Goal: Task Accomplishment & Management: Use online tool/utility

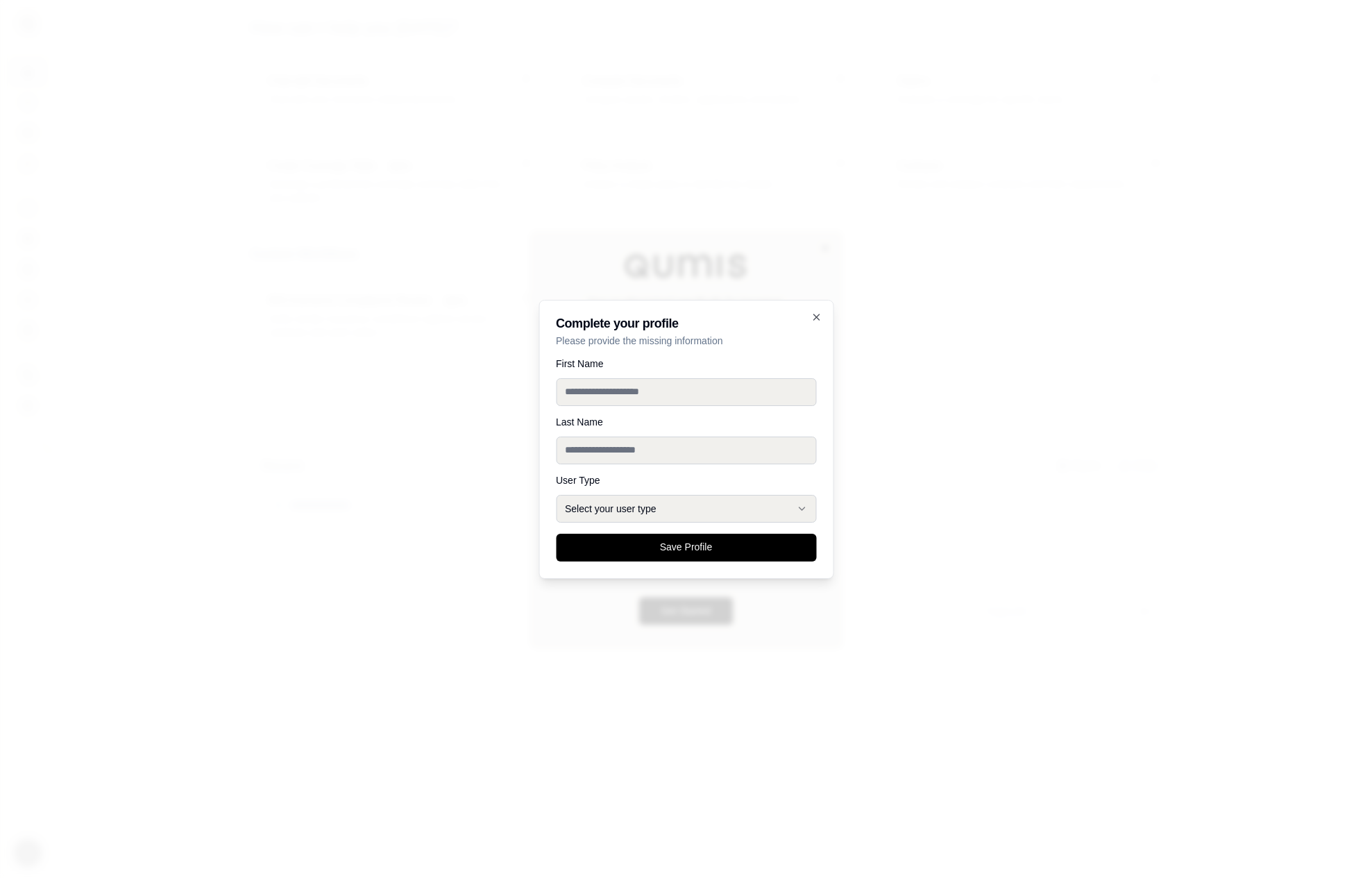
click at [931, 402] on div at bounding box center [686, 439] width 1372 height 878
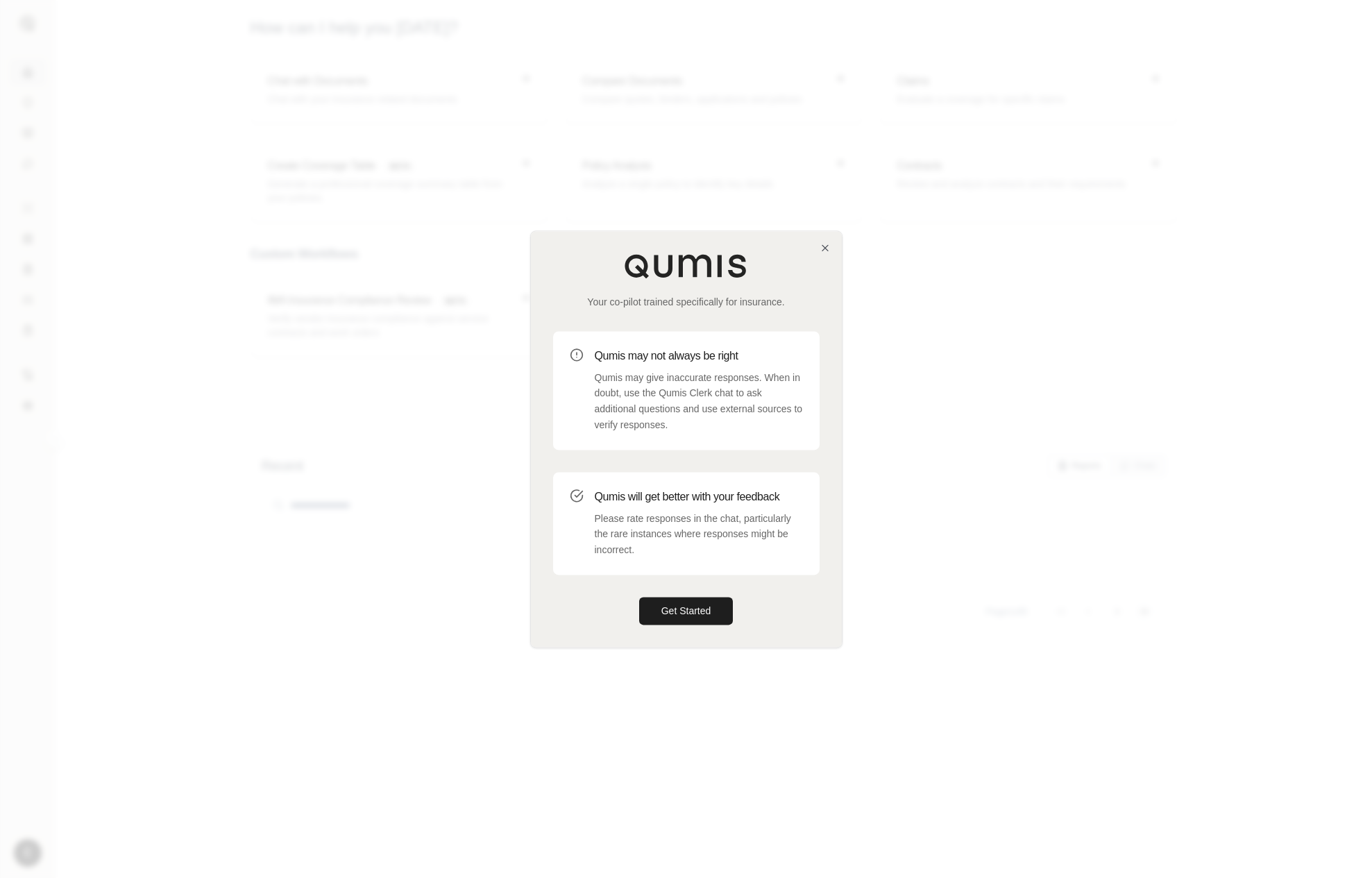
click at [690, 625] on div "Your co-pilot trained specifically for insurance. Qumis may not always be right…" at bounding box center [687, 439] width 311 height 416
click at [706, 614] on button "Get Started" at bounding box center [687, 611] width 95 height 28
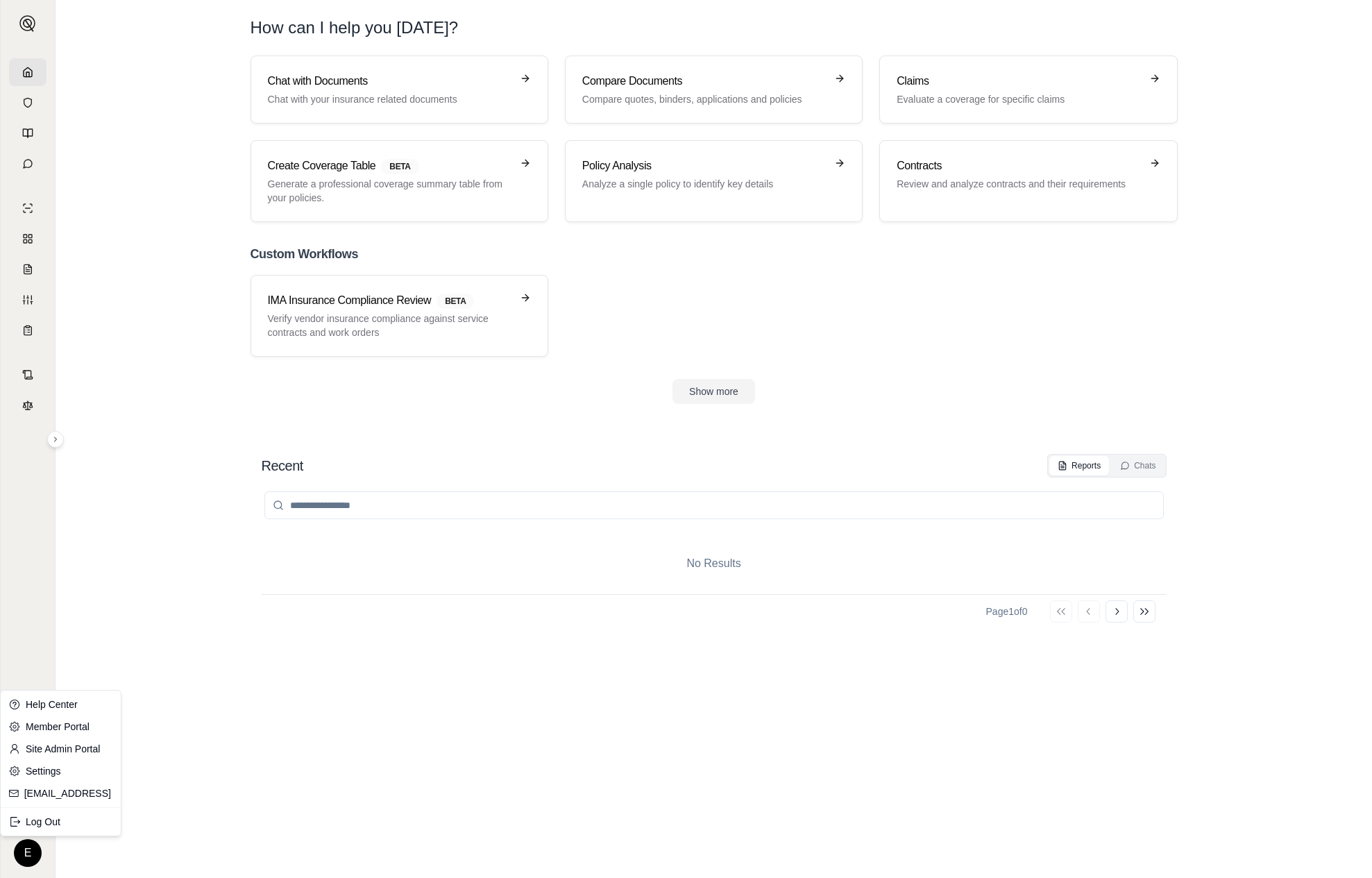
click at [33, 846] on html "E How can I help you today? Chat with Documents Chat with your insurance relate…" at bounding box center [686, 439] width 1372 height 878
click at [51, 826] on div "Log Out" at bounding box center [61, 822] width 115 height 22
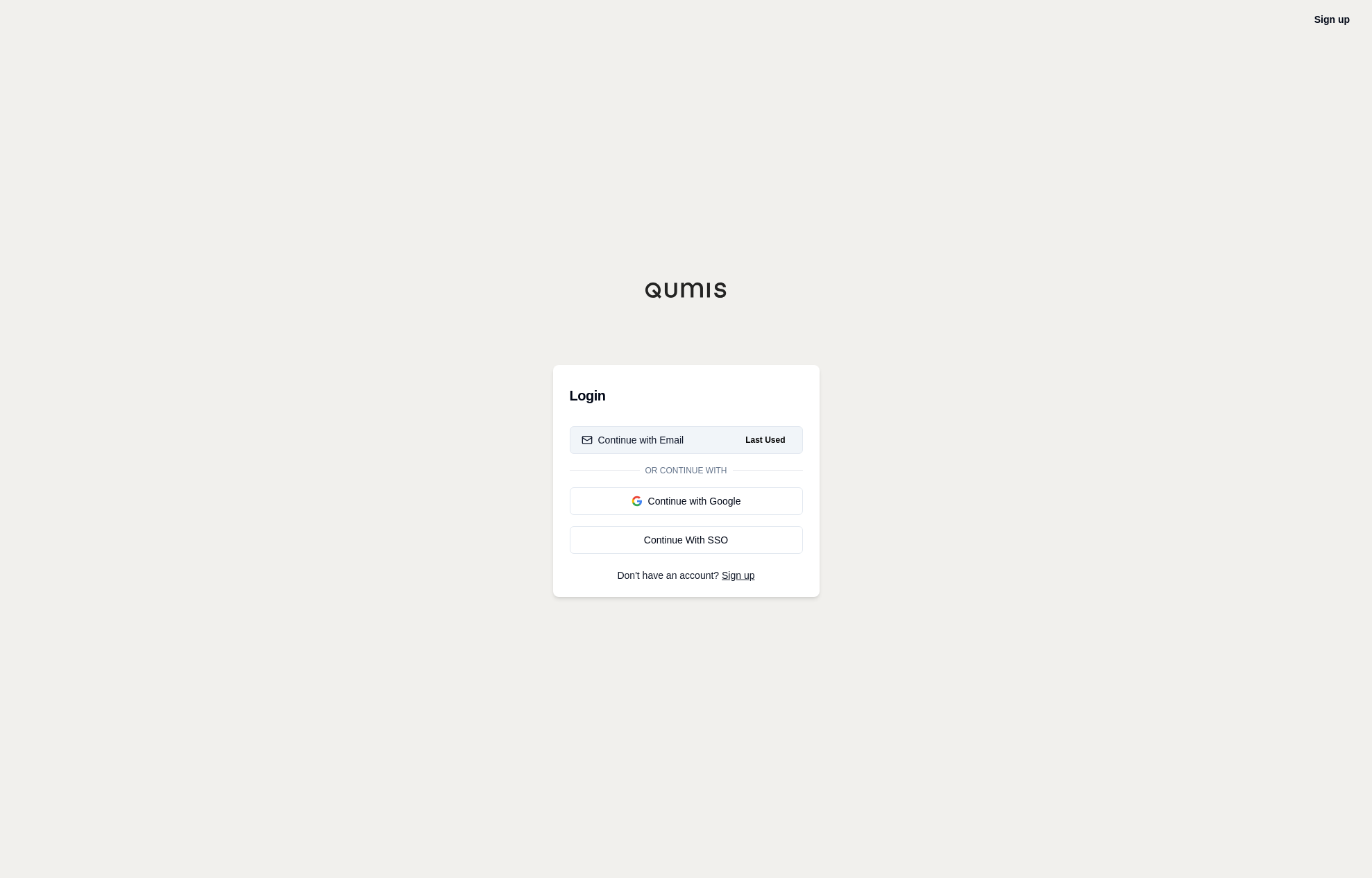
click at [762, 441] on span "Last Used" at bounding box center [765, 440] width 51 height 17
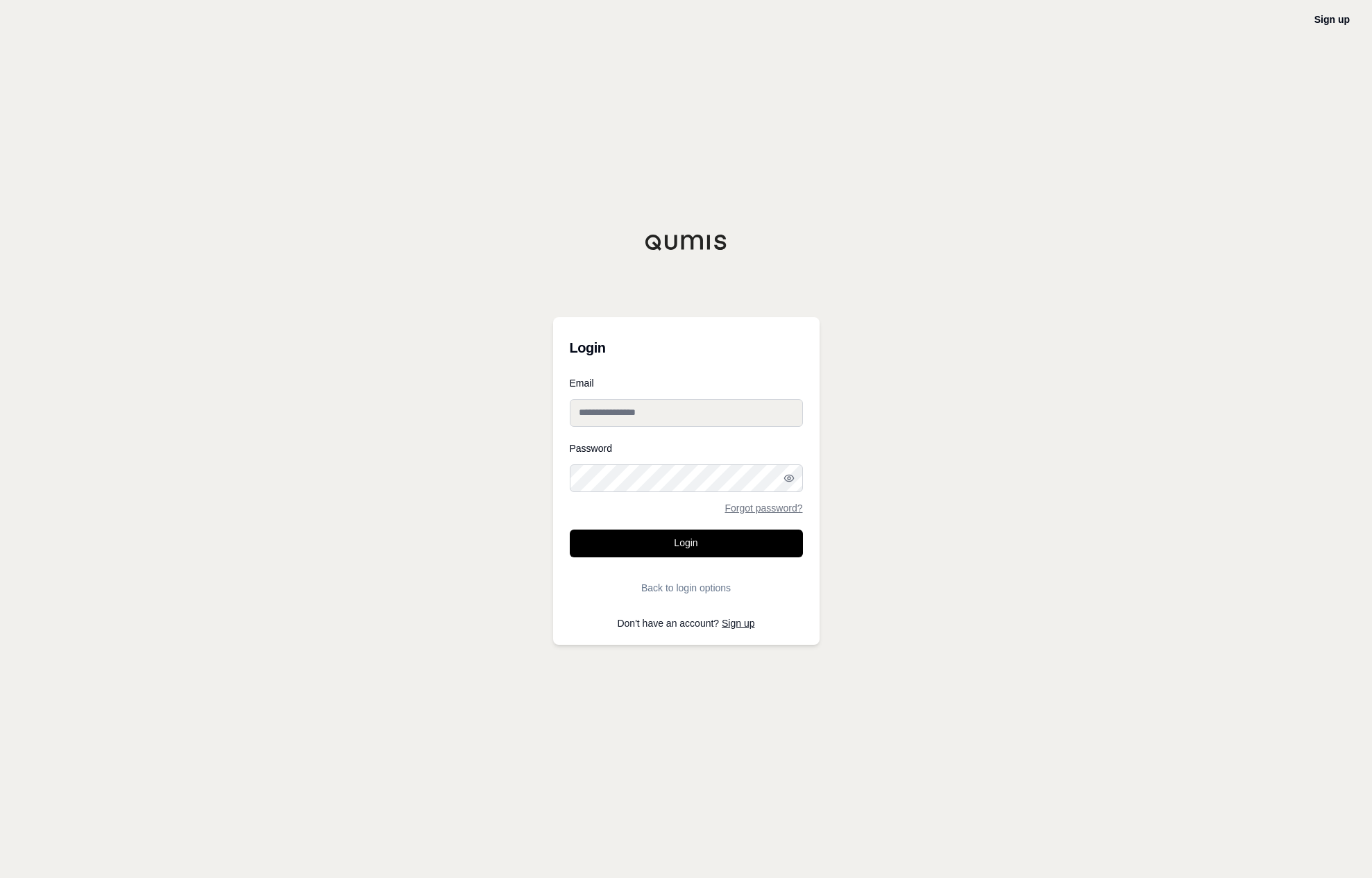
click at [755, 412] on input "Email" at bounding box center [687, 412] width 233 height 28
type input "**********"
click at [710, 543] on button "Login" at bounding box center [687, 543] width 233 height 28
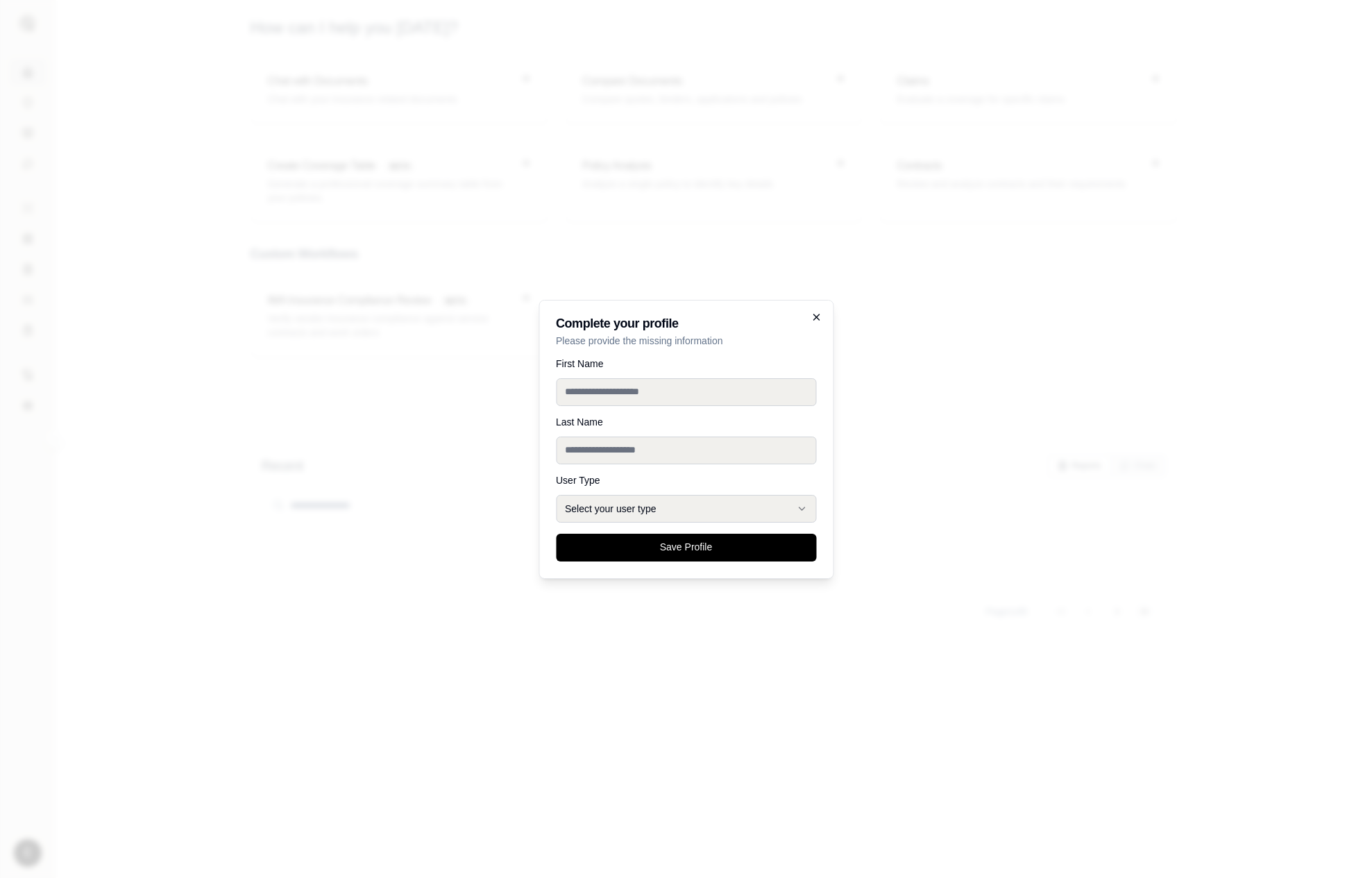
click at [819, 319] on icon "button" at bounding box center [816, 317] width 6 height 6
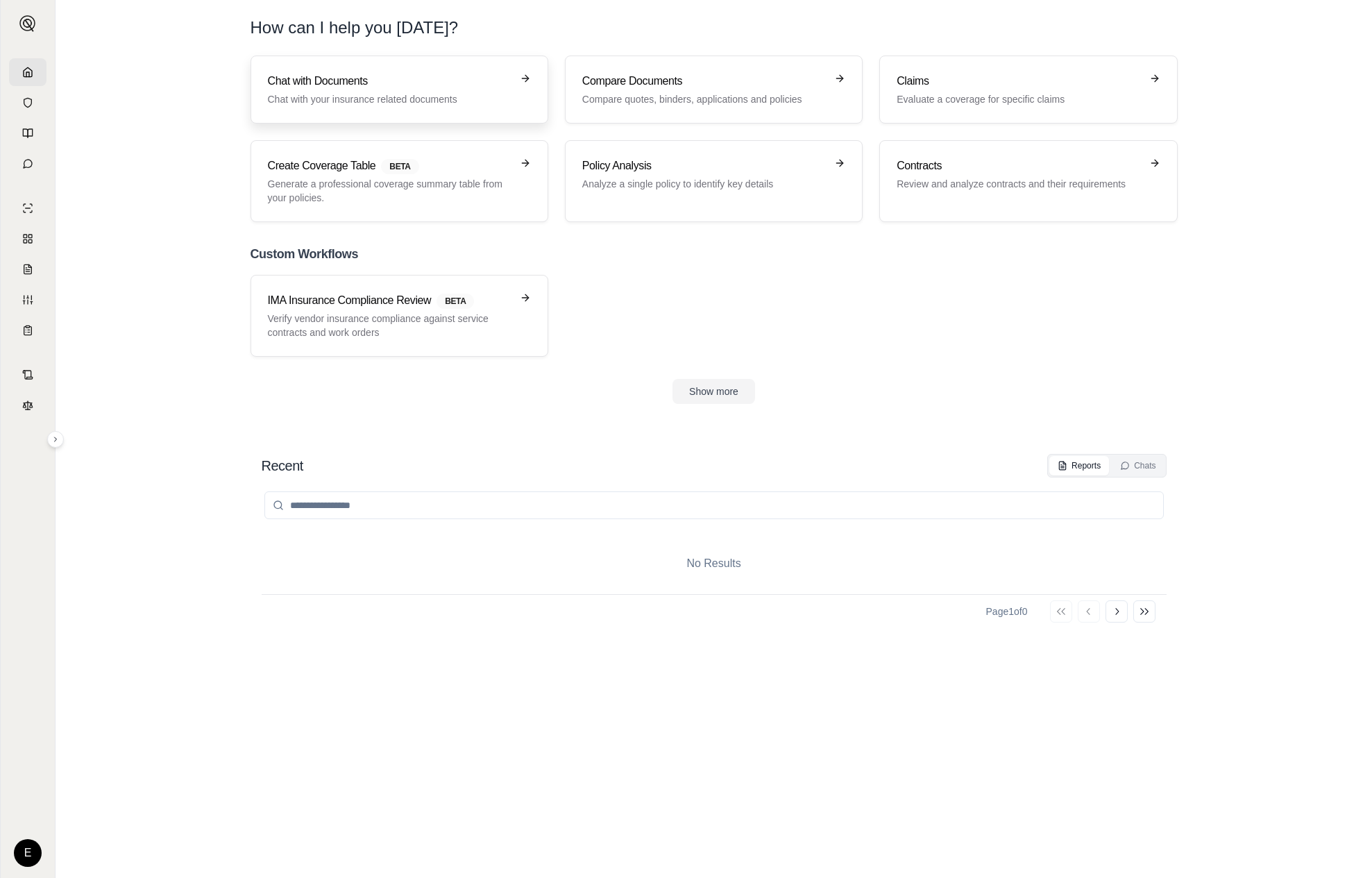
click at [270, 84] on h3 "Chat with Documents" at bounding box center [389, 81] width 243 height 17
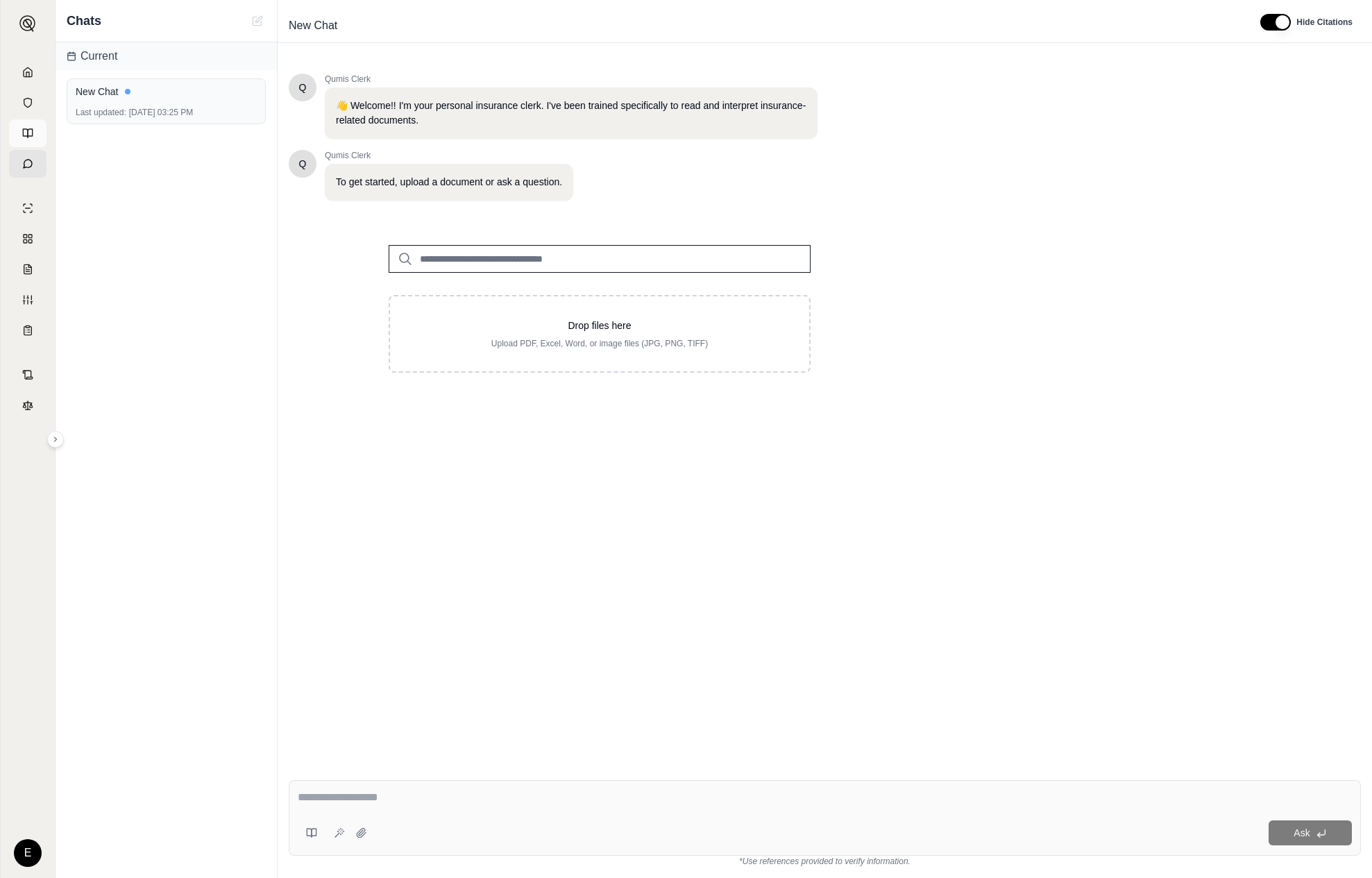
click at [29, 122] on link at bounding box center [28, 133] width 37 height 28
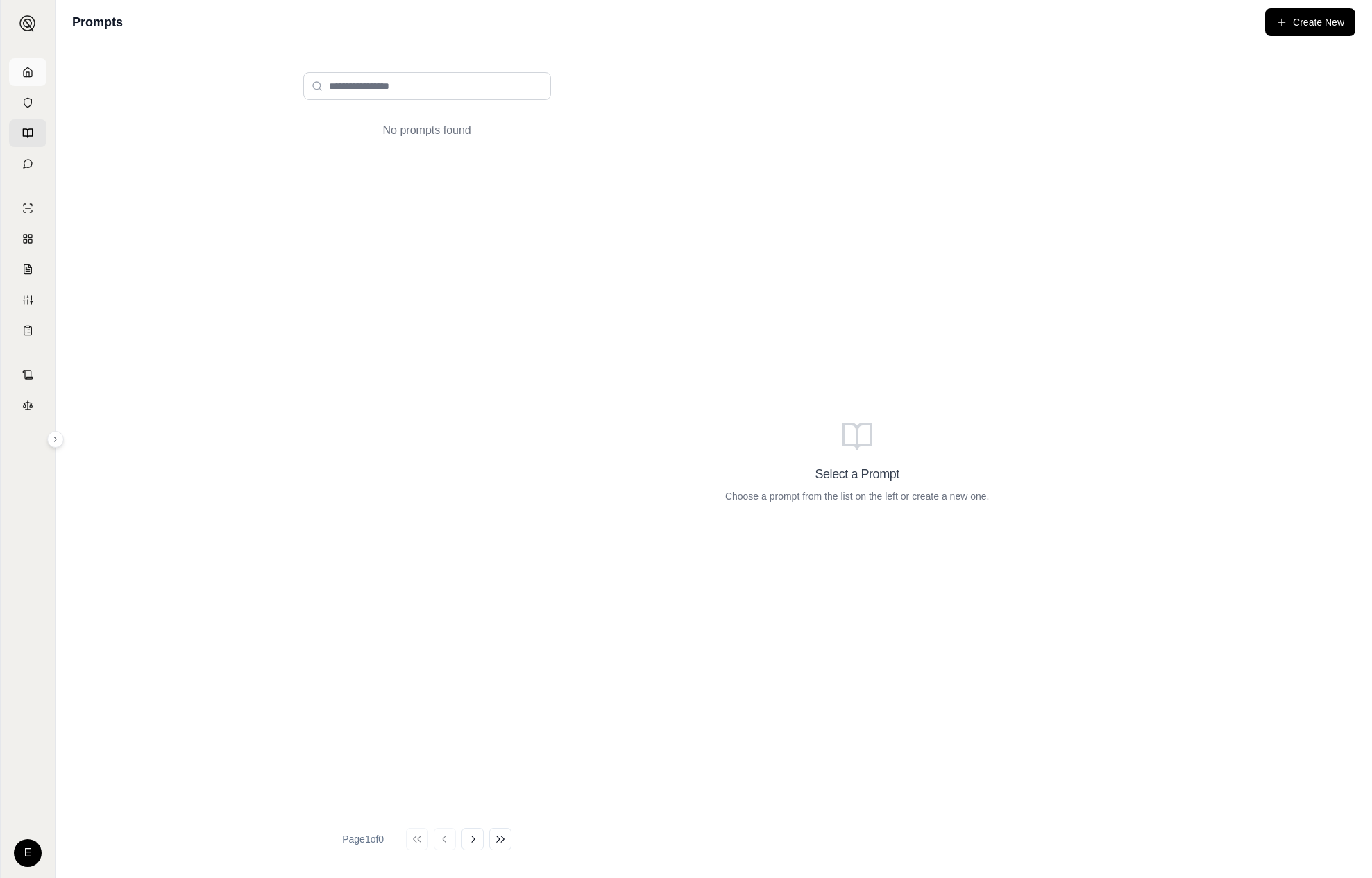
click at [30, 72] on icon at bounding box center [27, 72] width 11 height 11
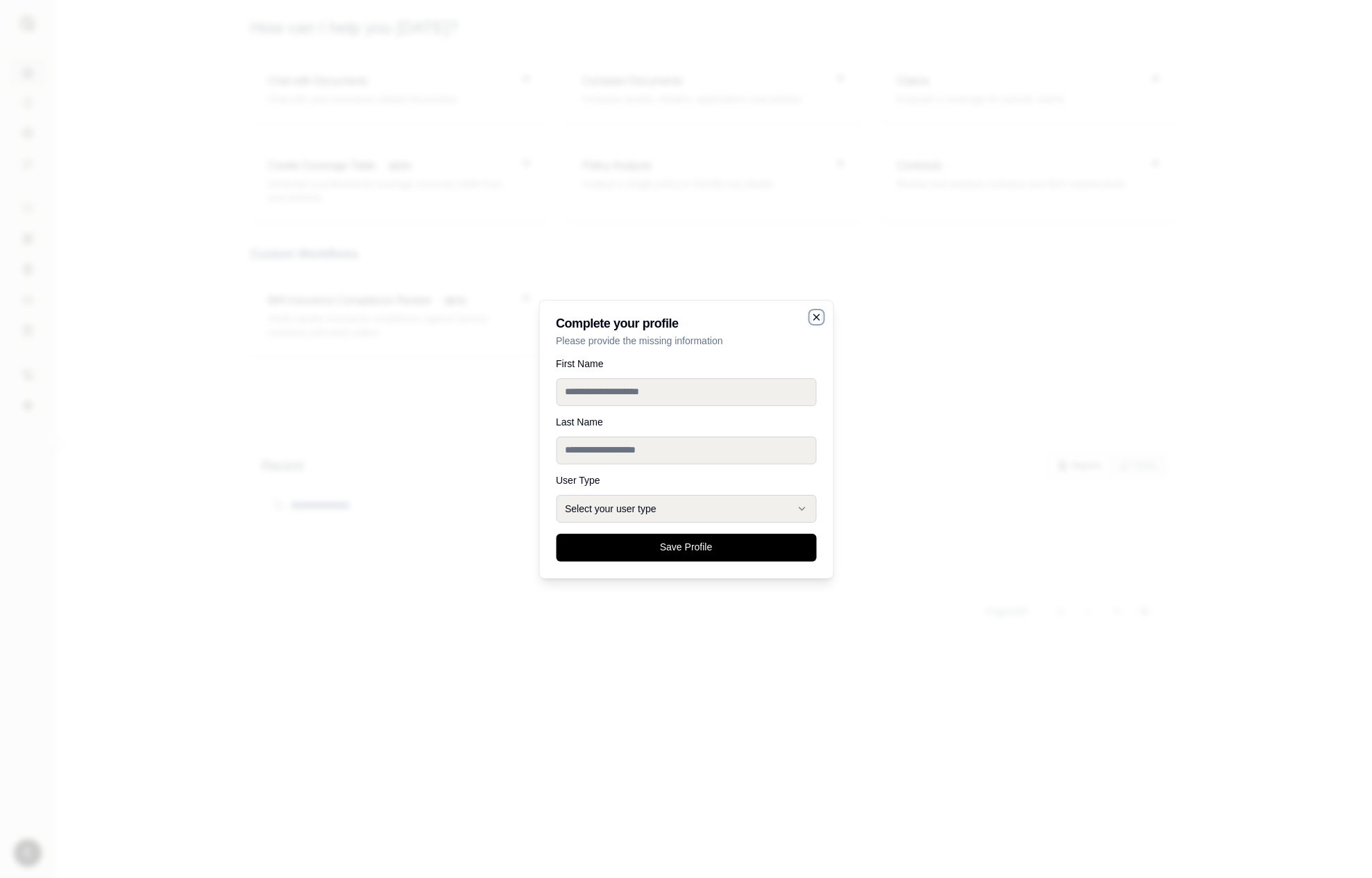
click at [814, 317] on icon "button" at bounding box center [816, 317] width 11 height 11
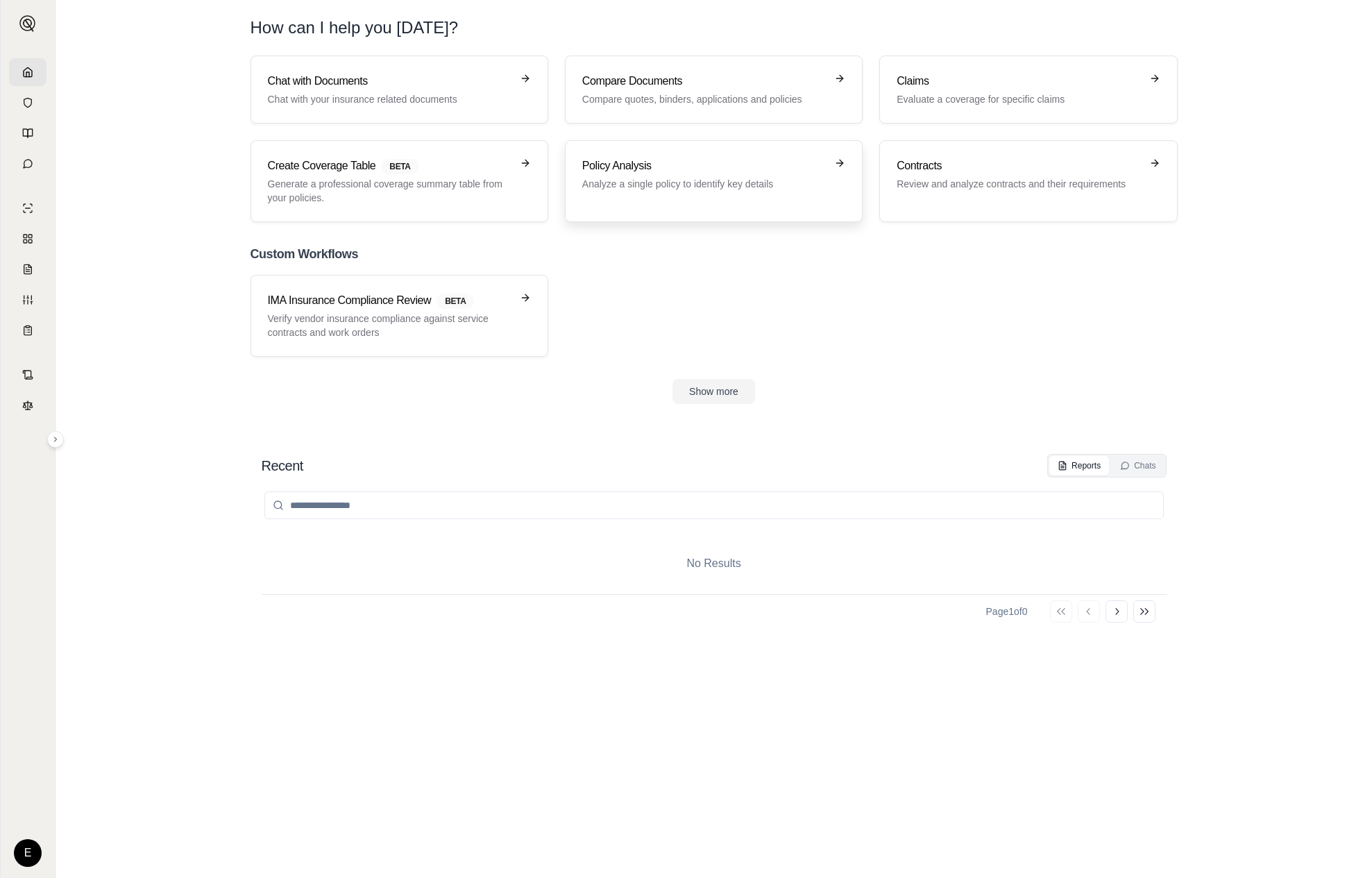
click at [715, 194] on div "Policy Analysis Analyze a single policy to identify key details" at bounding box center [713, 181] width 263 height 47
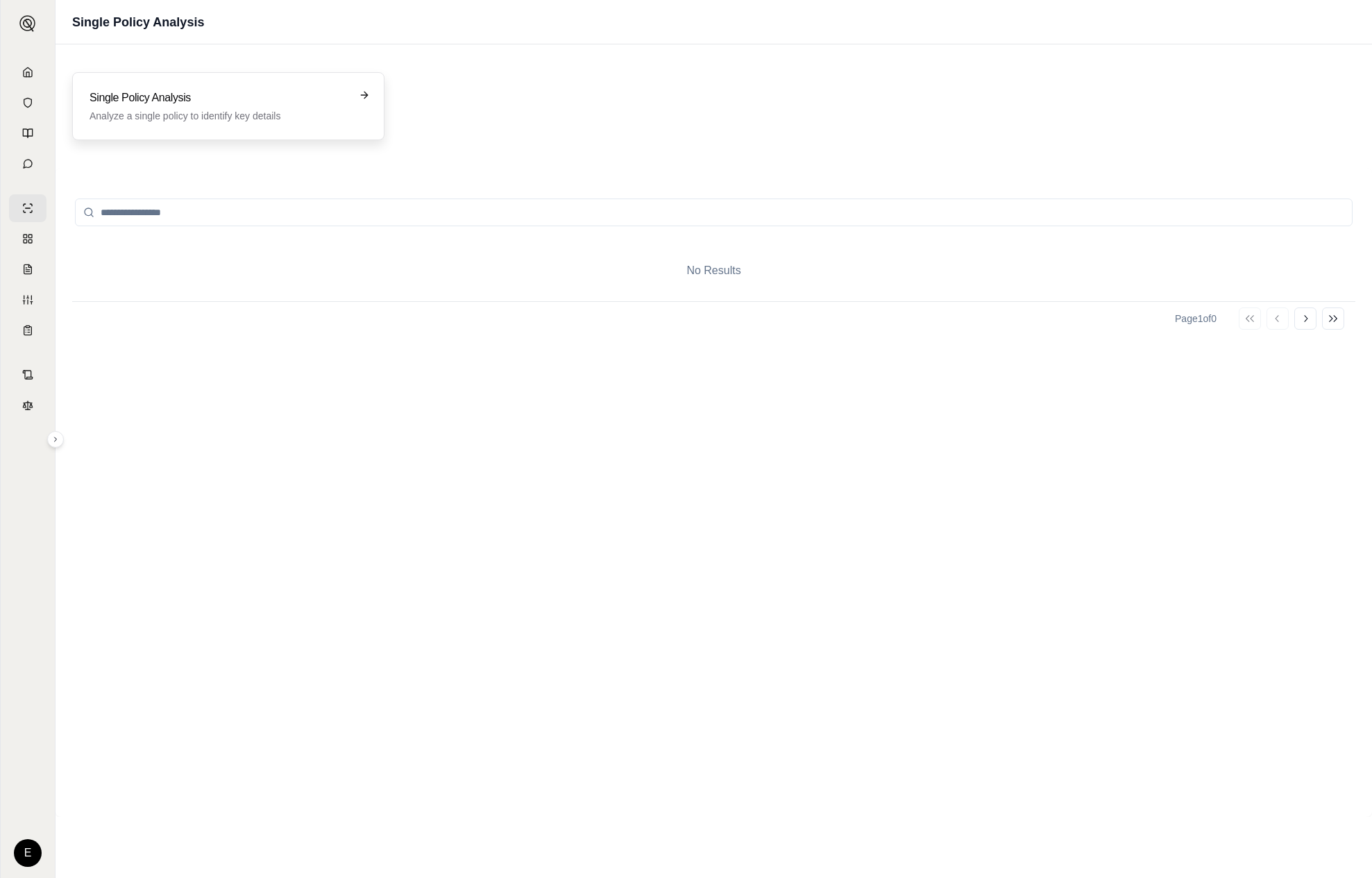
click at [193, 107] on div "Single Policy Analysis Analyze a single policy to identify key details" at bounding box center [219, 106] width 259 height 33
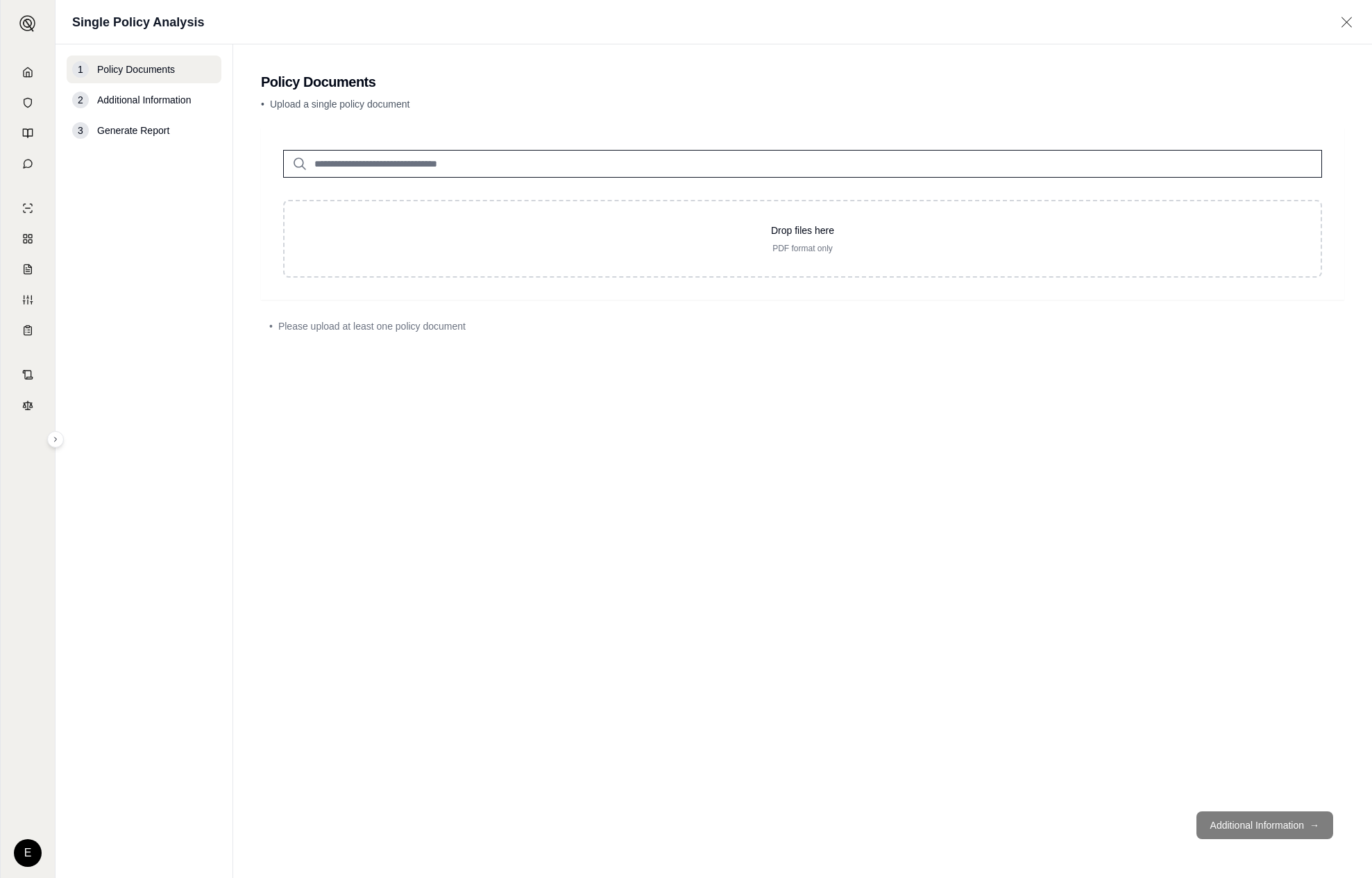
click at [438, 323] on span "Please upload at least one policy document" at bounding box center [372, 326] width 188 height 14
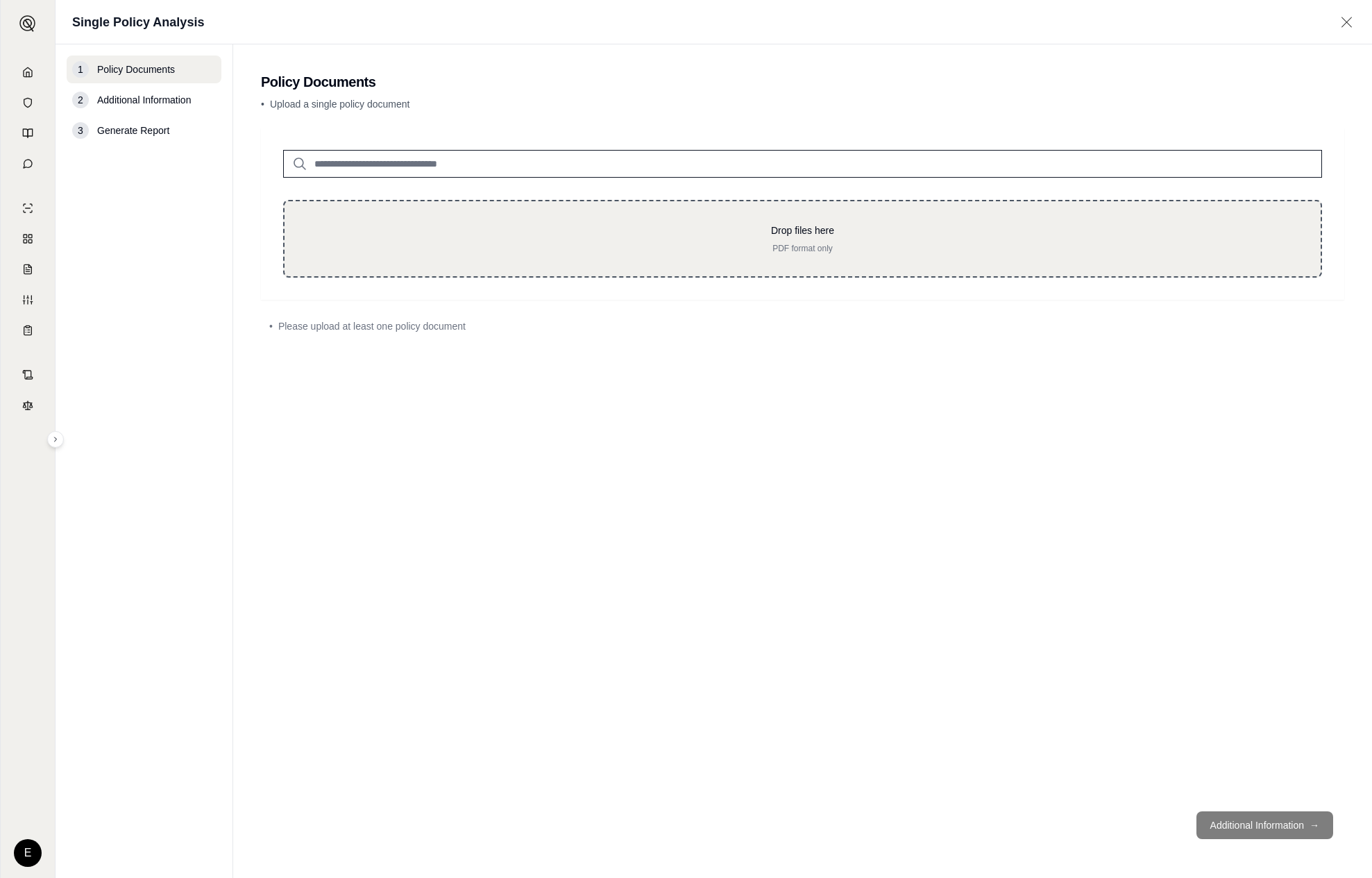
click at [523, 252] on p "PDF format only" at bounding box center [803, 248] width 992 height 11
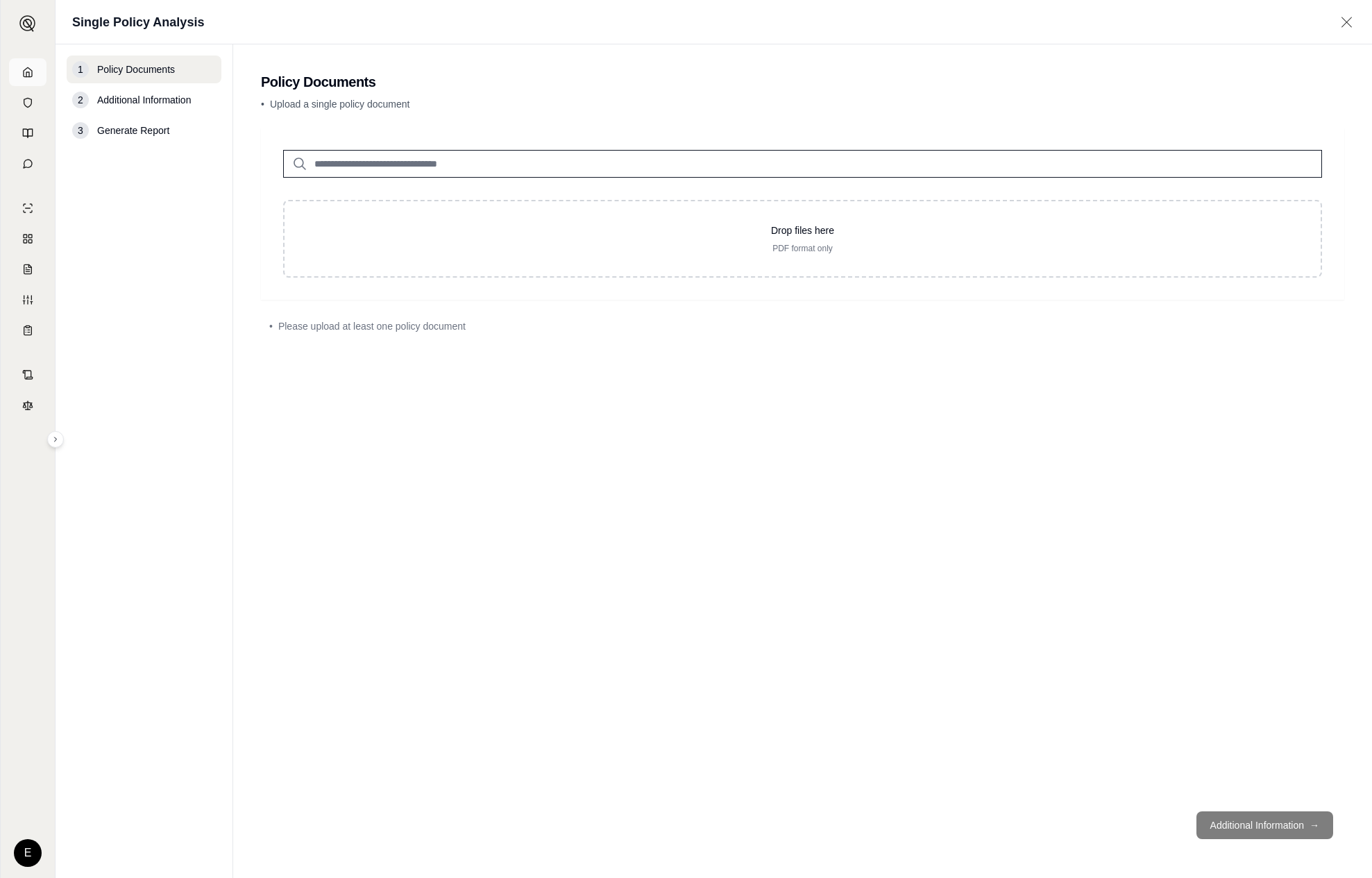
click at [28, 76] on icon at bounding box center [27, 72] width 11 height 11
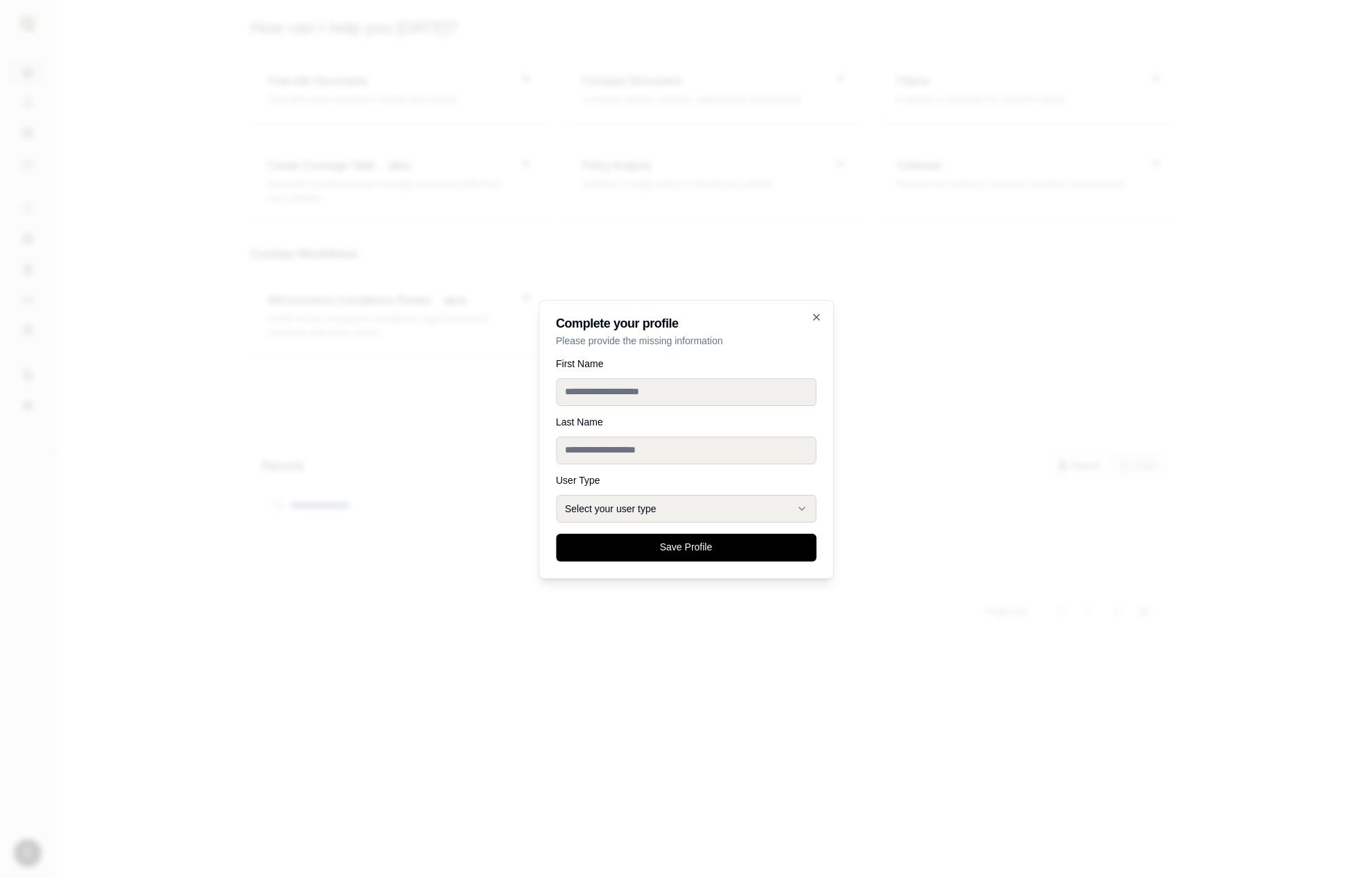
click at [819, 297] on div at bounding box center [686, 439] width 1372 height 878
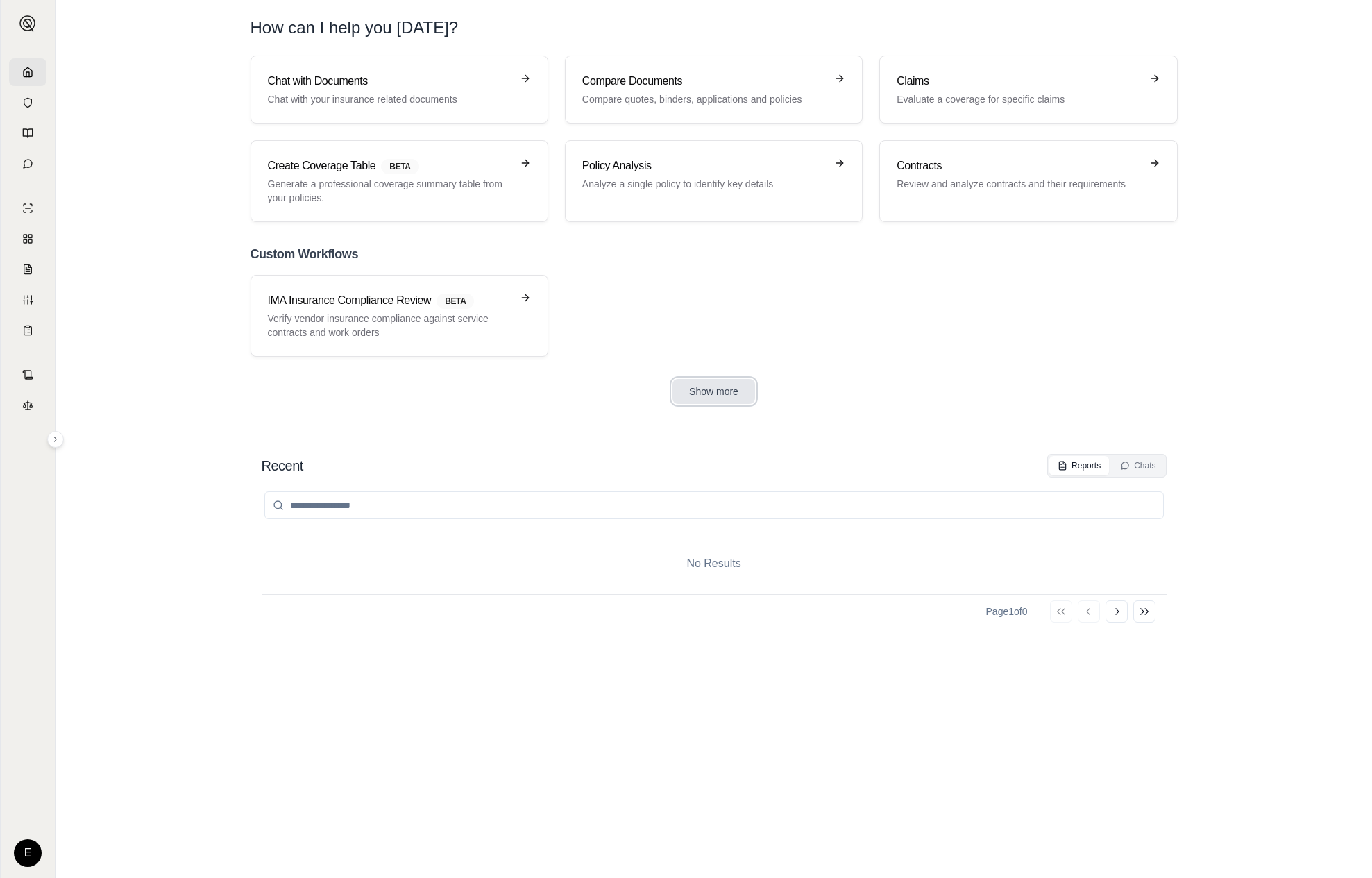
click at [714, 384] on button "Show more" at bounding box center [714, 392] width 83 height 25
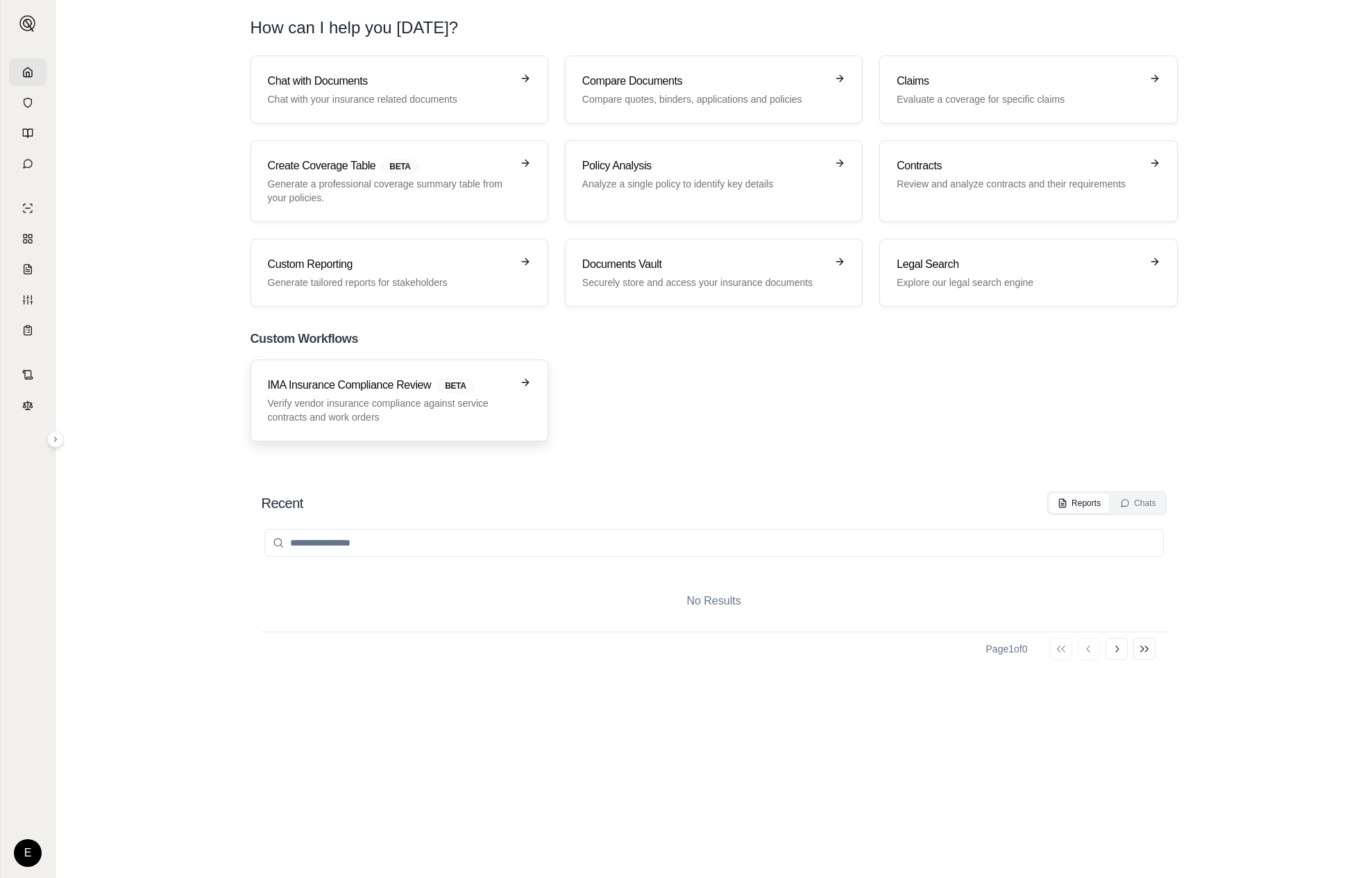
click at [381, 409] on p "Verify vendor insurance compliance against service contracts and work orders" at bounding box center [389, 410] width 243 height 28
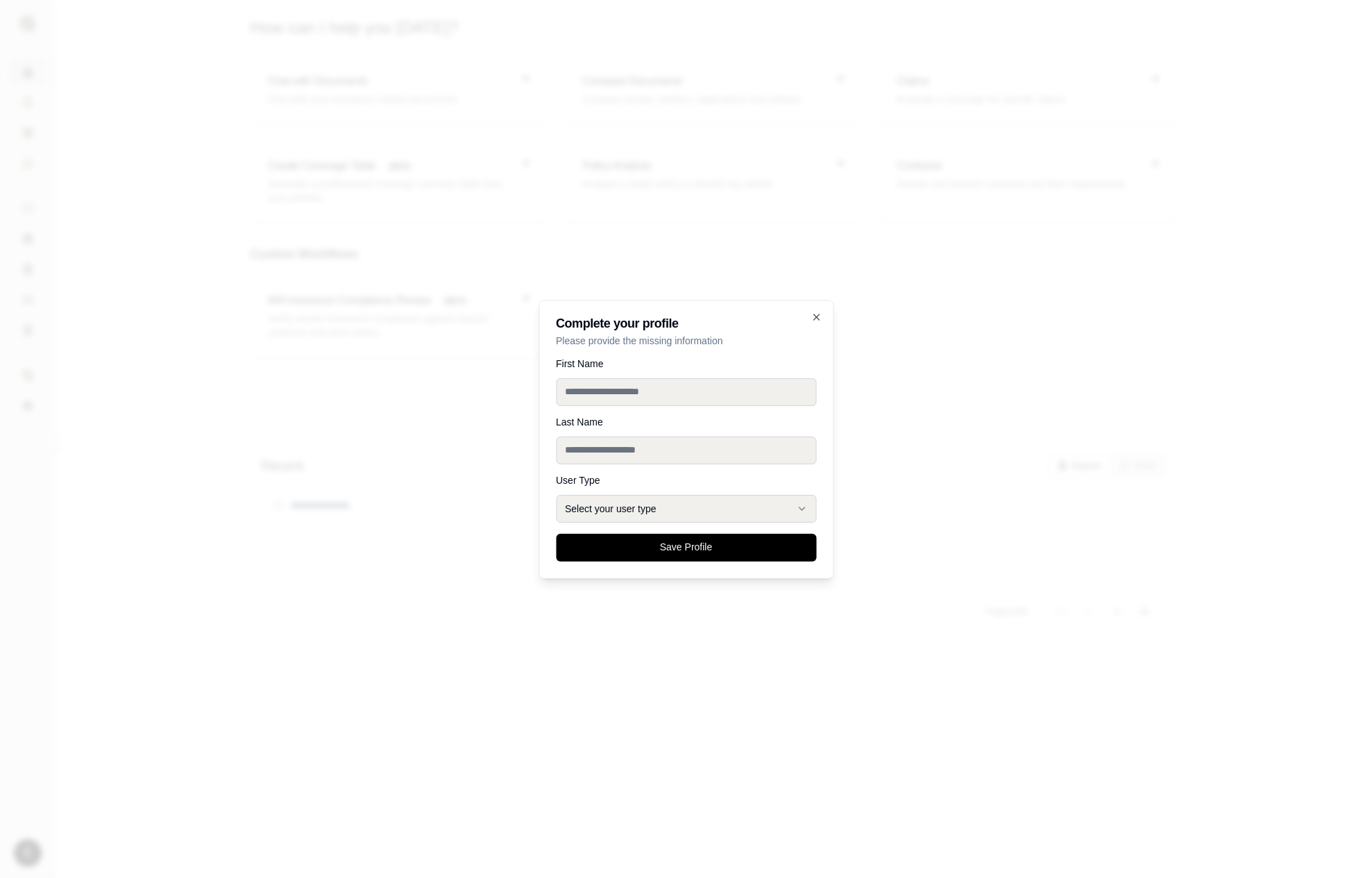
click at [917, 210] on div at bounding box center [686, 439] width 1372 height 878
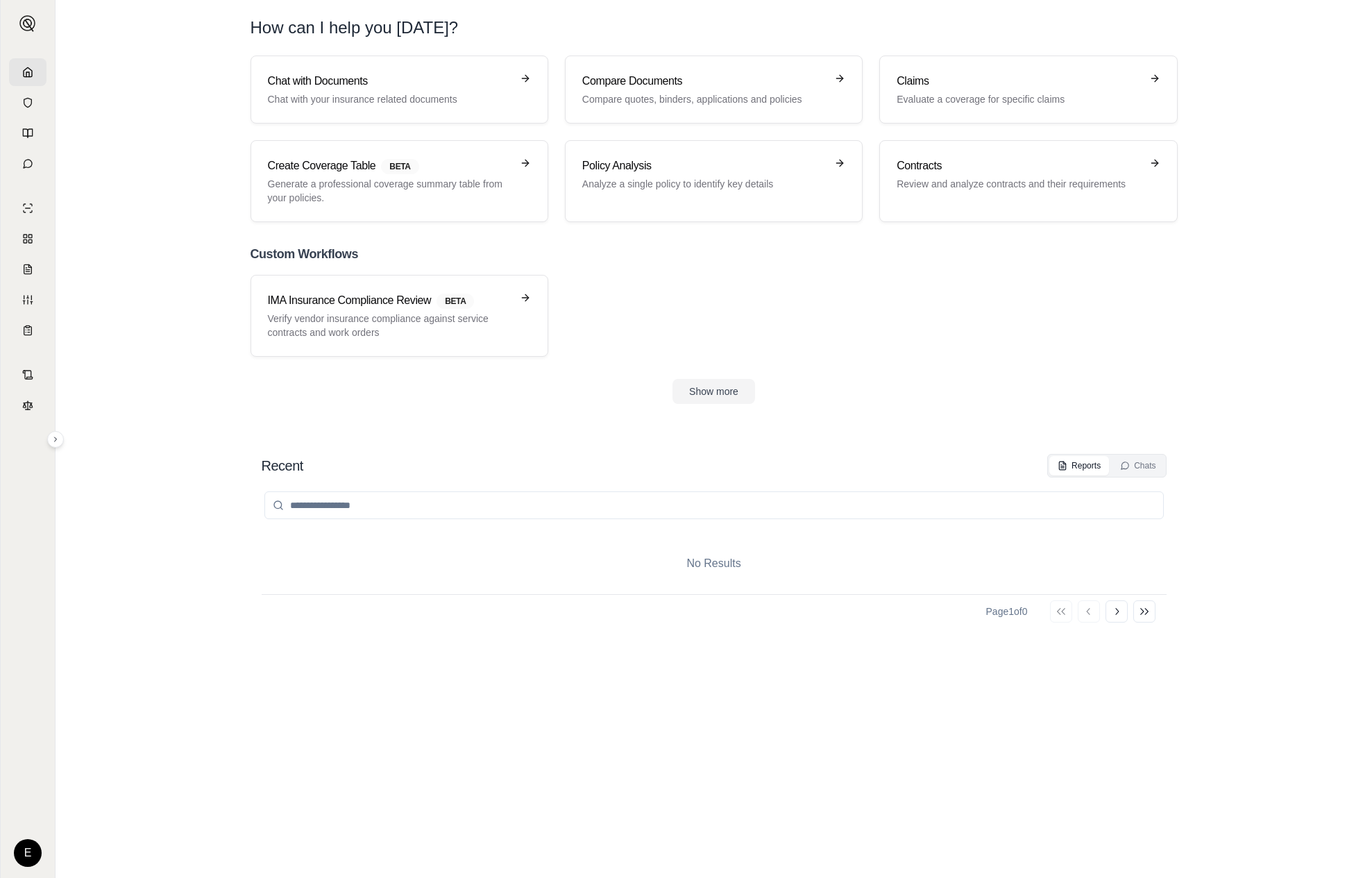
click at [986, 766] on div "No Results Page 1 of 0 Go to first page Go to previous page Go to next page Go …" at bounding box center [714, 663] width 905 height 373
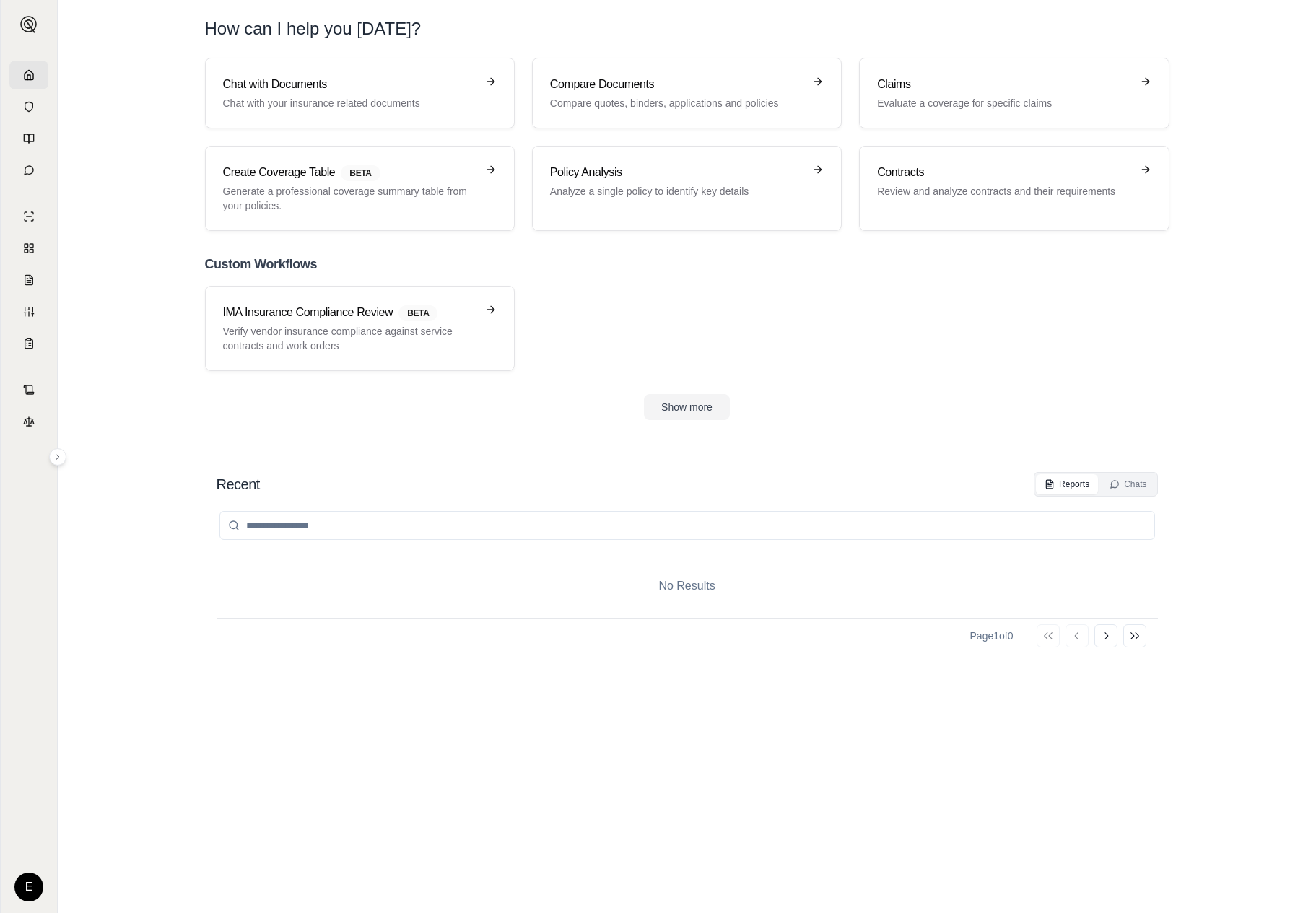
click at [34, 885] on html "E How can I help you today? Chat with Documents Chat with your insurance relate…" at bounding box center [658, 456] width 1316 height 913
click at [59, 844] on div "Log Out" at bounding box center [63, 855] width 119 height 23
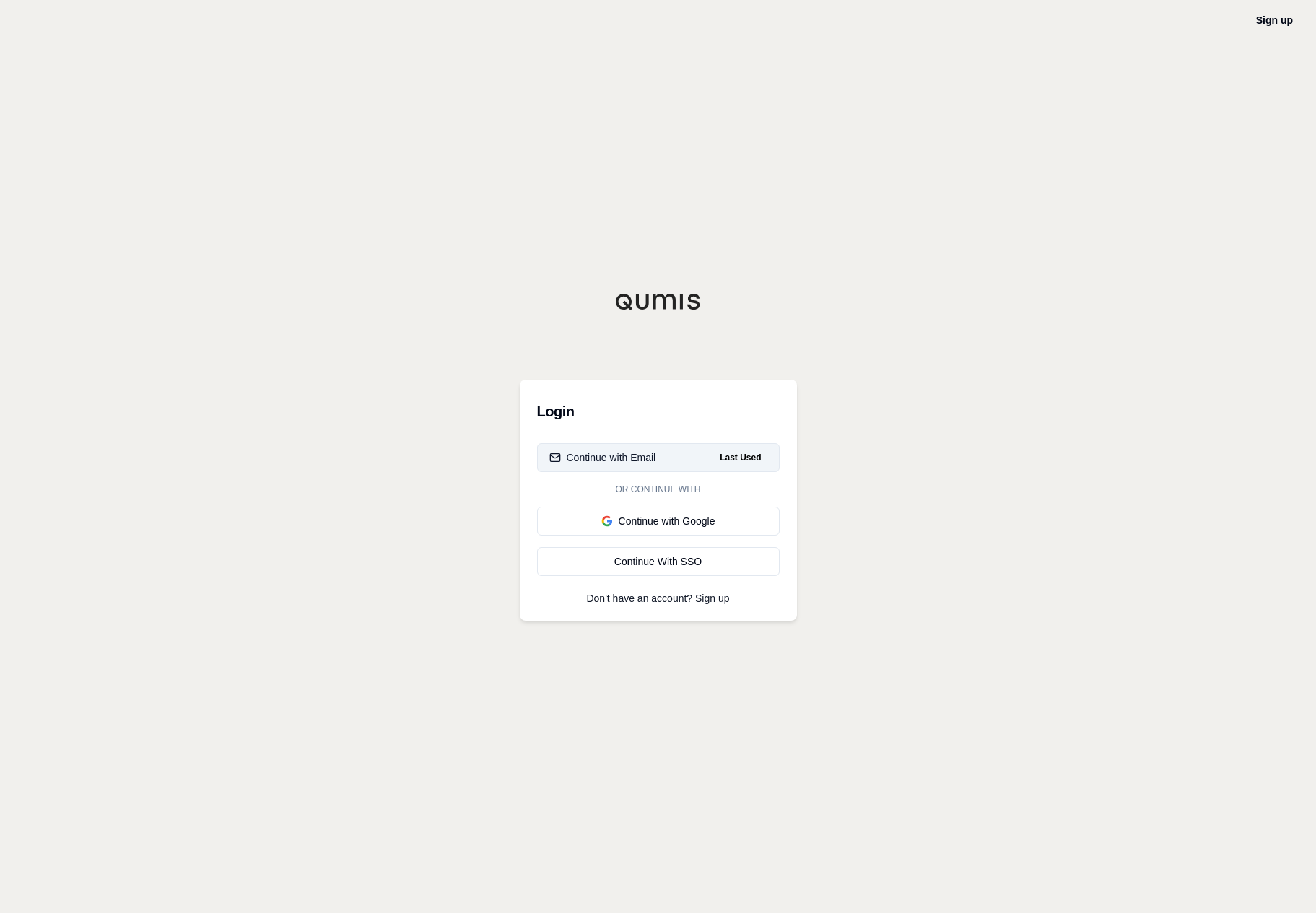
click at [689, 446] on button "Continue with Email Last Used" at bounding box center [658, 457] width 242 height 29
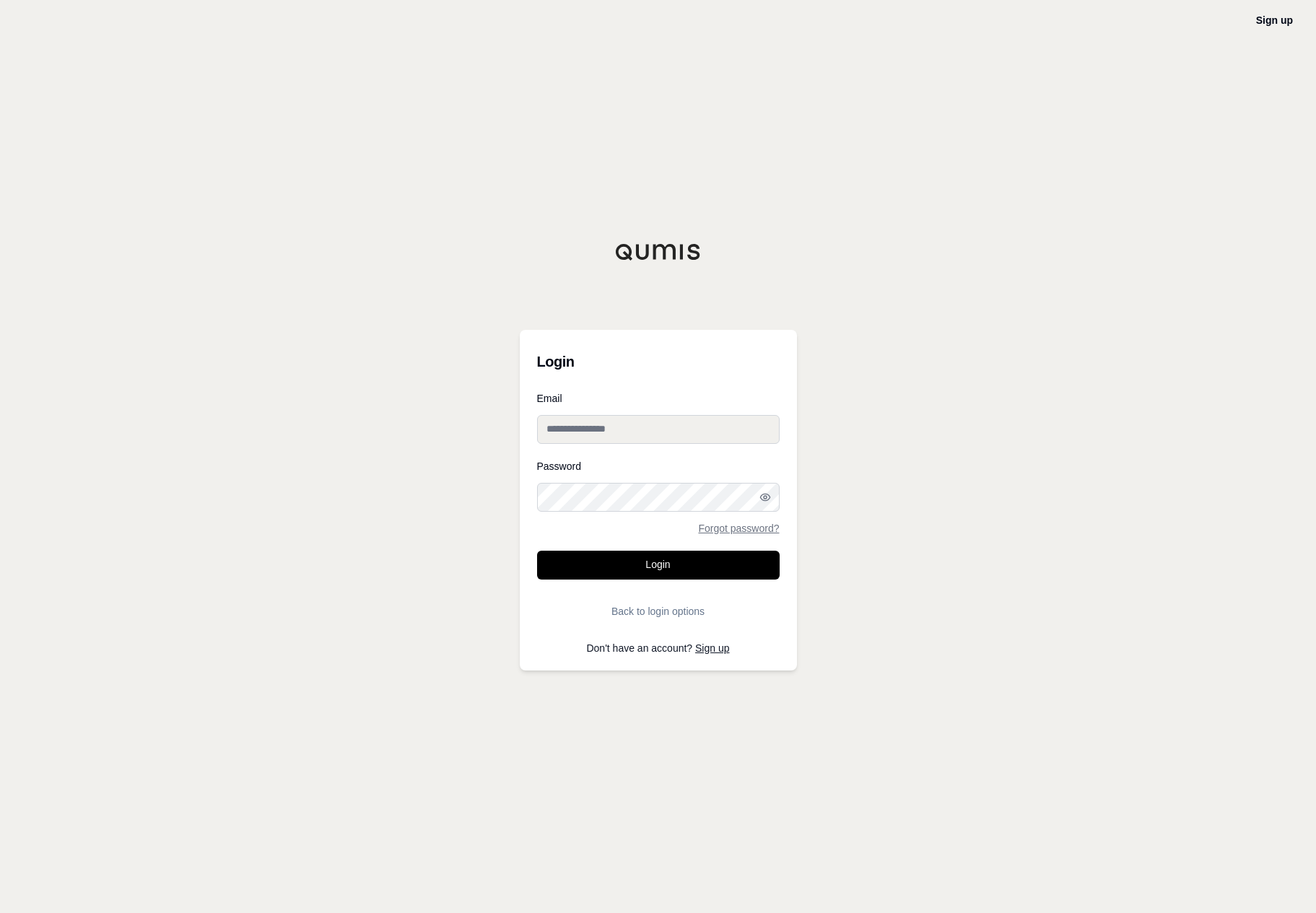
type input "**********"
click at [692, 552] on button "Login" at bounding box center [658, 565] width 242 height 29
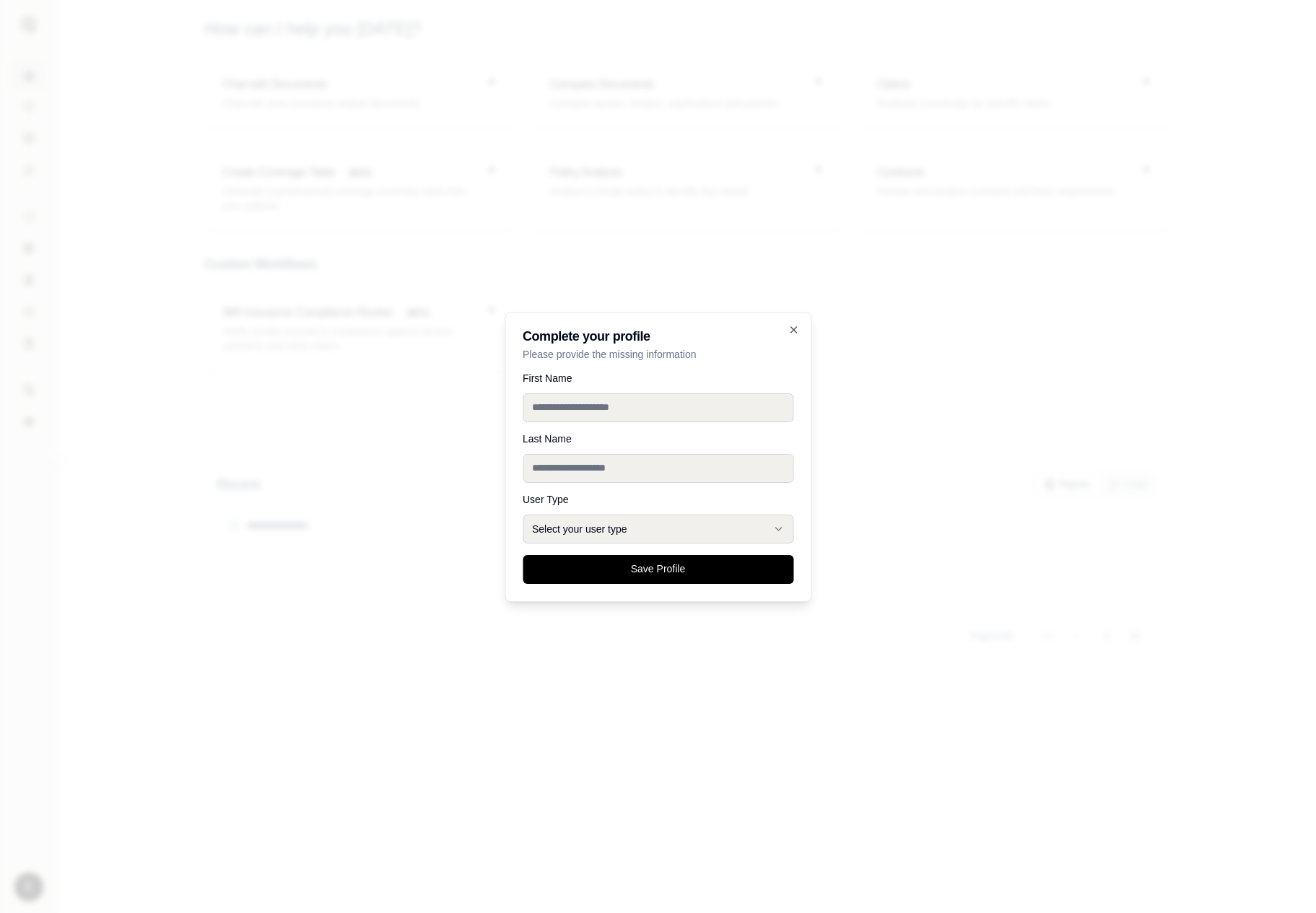
click at [916, 244] on div at bounding box center [658, 456] width 1316 height 913
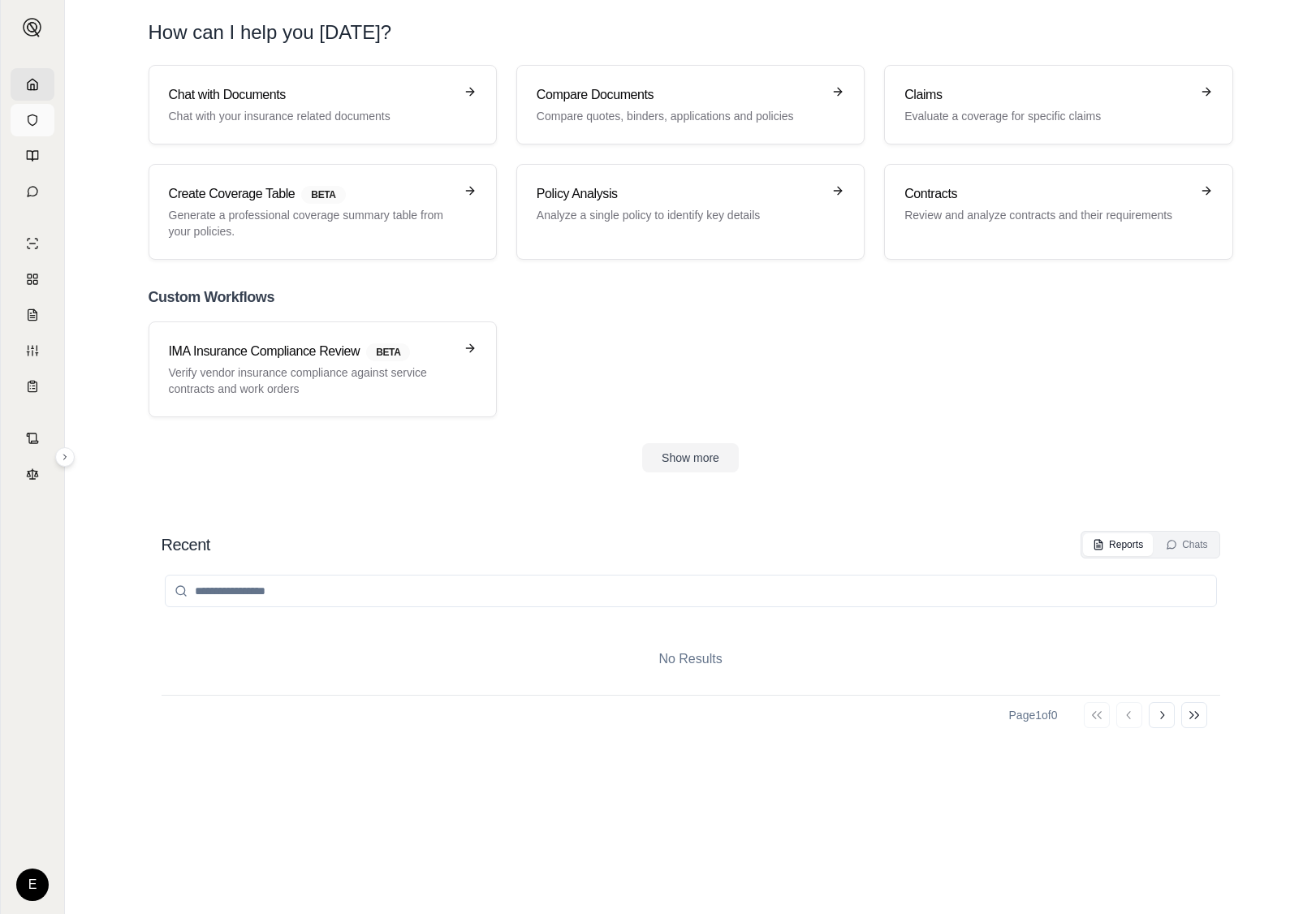
click at [35, 132] on link at bounding box center [33, 120] width 43 height 33
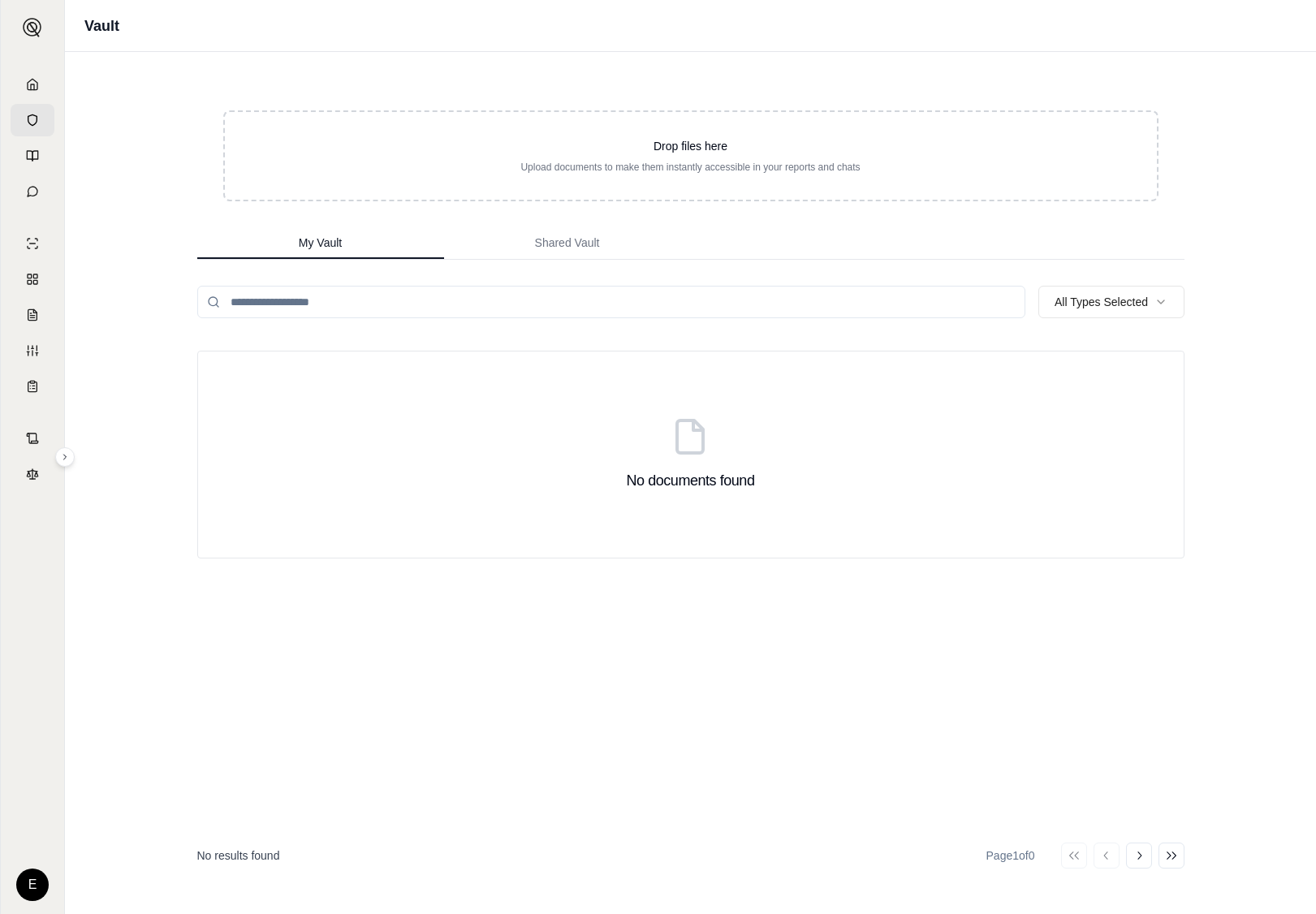
click at [24, 172] on div at bounding box center [33, 137] width 43 height 139
click at [31, 88] on icon at bounding box center [32, 84] width 13 height 13
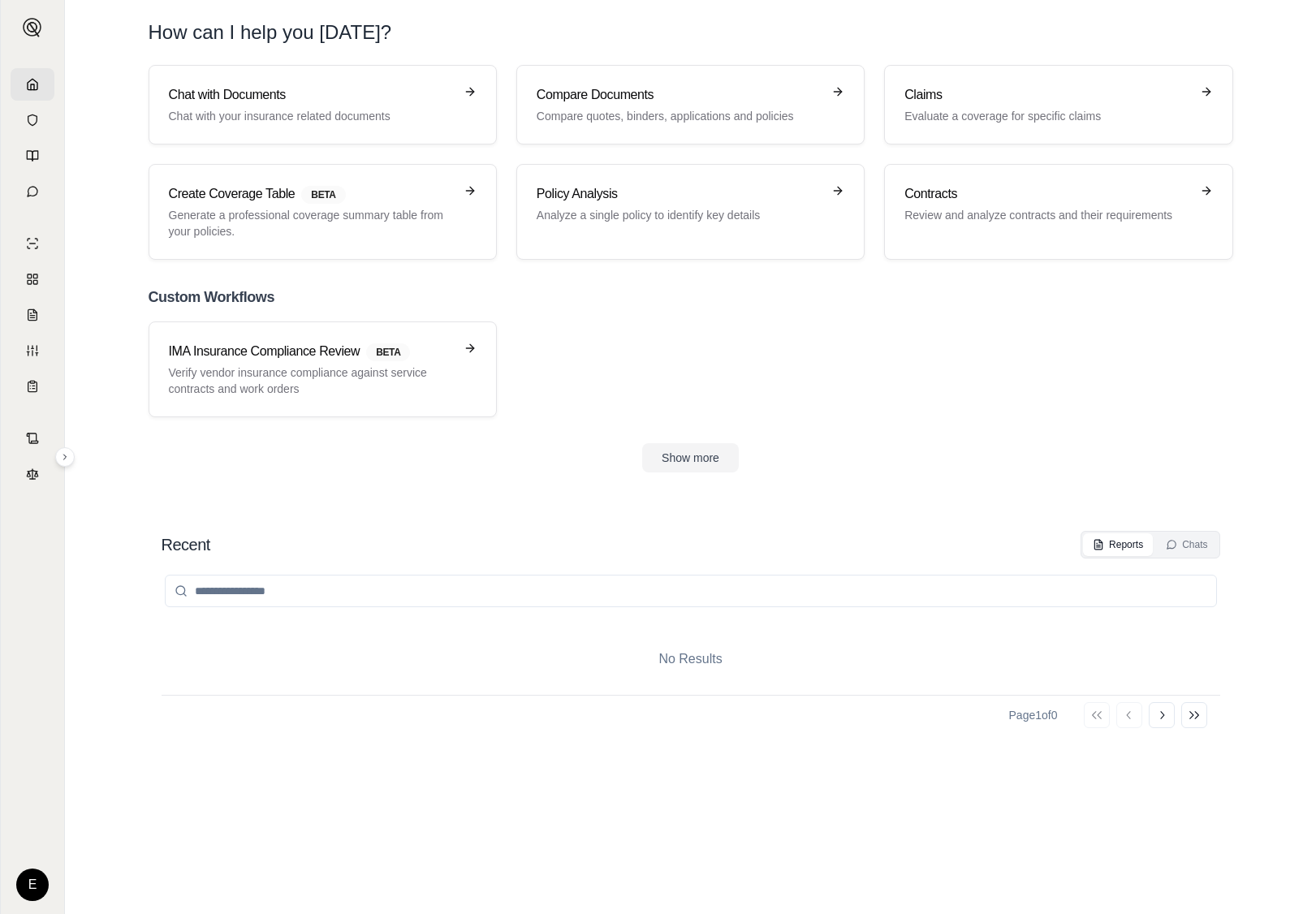
click at [43, 878] on html "E How can I help you today? Chat with Documents Chat with your insurance relate…" at bounding box center [658, 457] width 1316 height 914
click at [71, 849] on div "Log Out" at bounding box center [71, 848] width 134 height 26
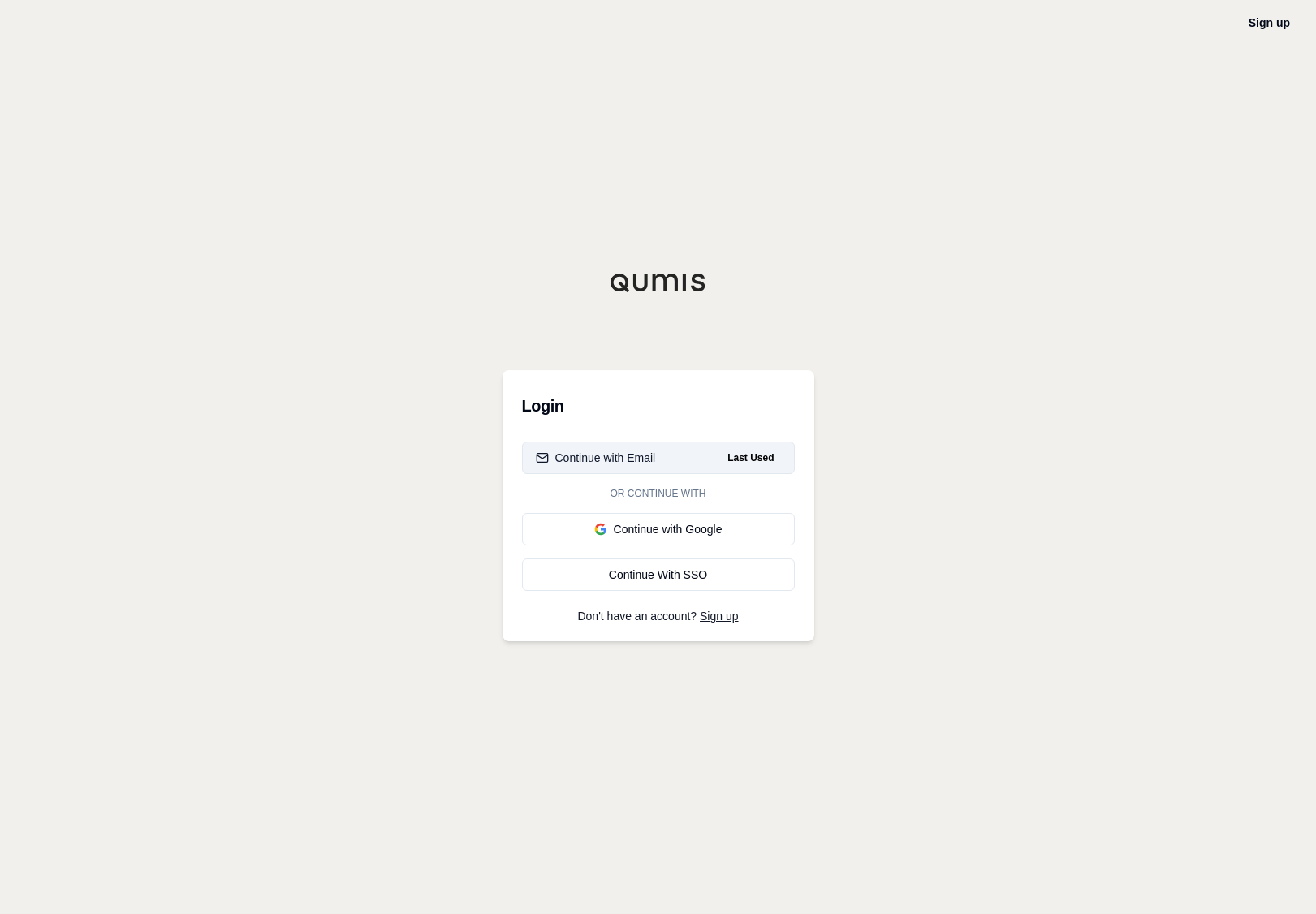
click at [652, 446] on button "Continue with Email Last Used" at bounding box center [658, 457] width 273 height 33
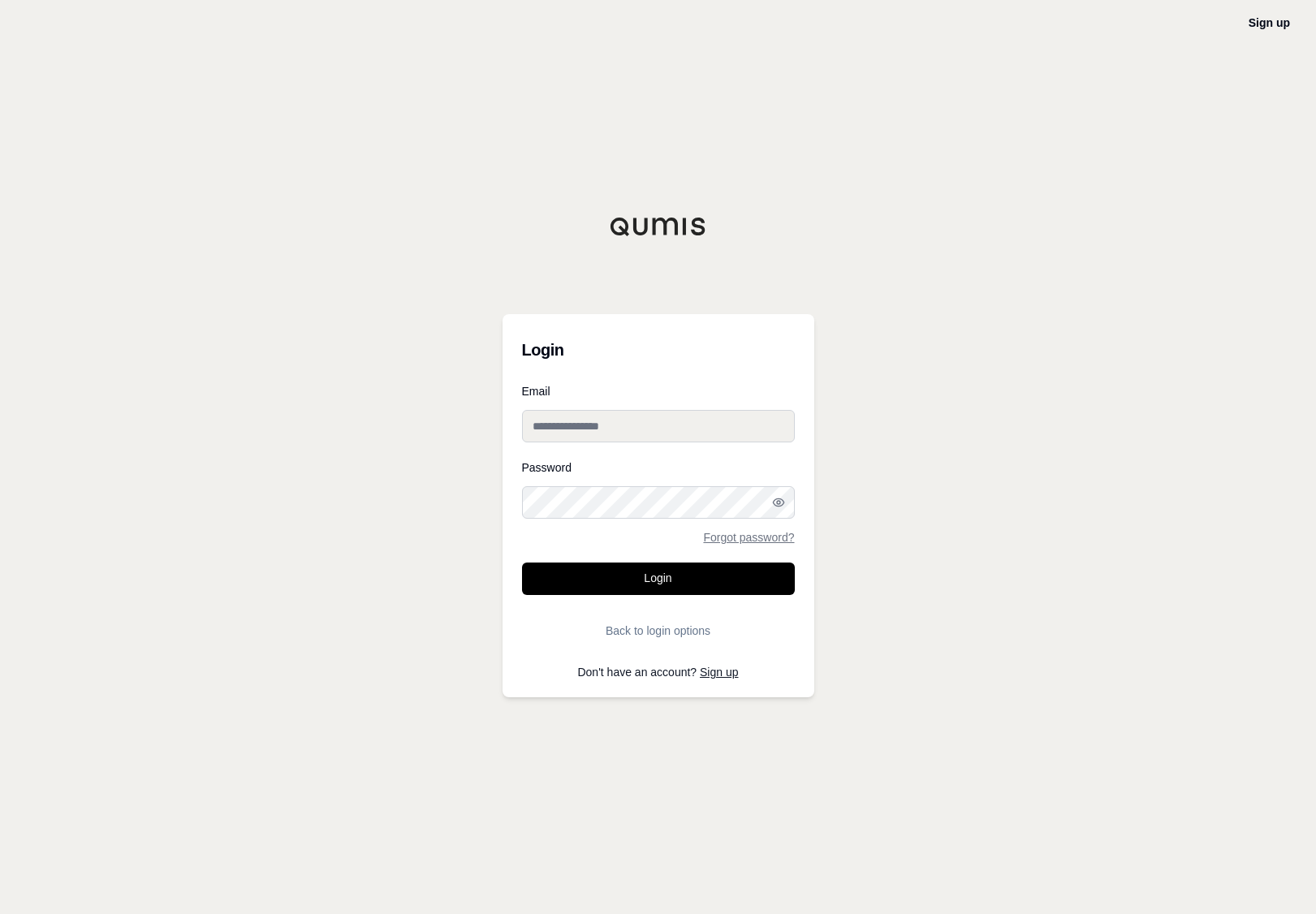
type input "**********"
click at [708, 421] on input "**********" at bounding box center [658, 426] width 273 height 33
click at [767, 443] on form "**********" at bounding box center [658, 516] width 273 height 262
click at [780, 507] on icon "button" at bounding box center [778, 502] width 13 height 13
click at [673, 412] on input "**********" at bounding box center [658, 426] width 273 height 33
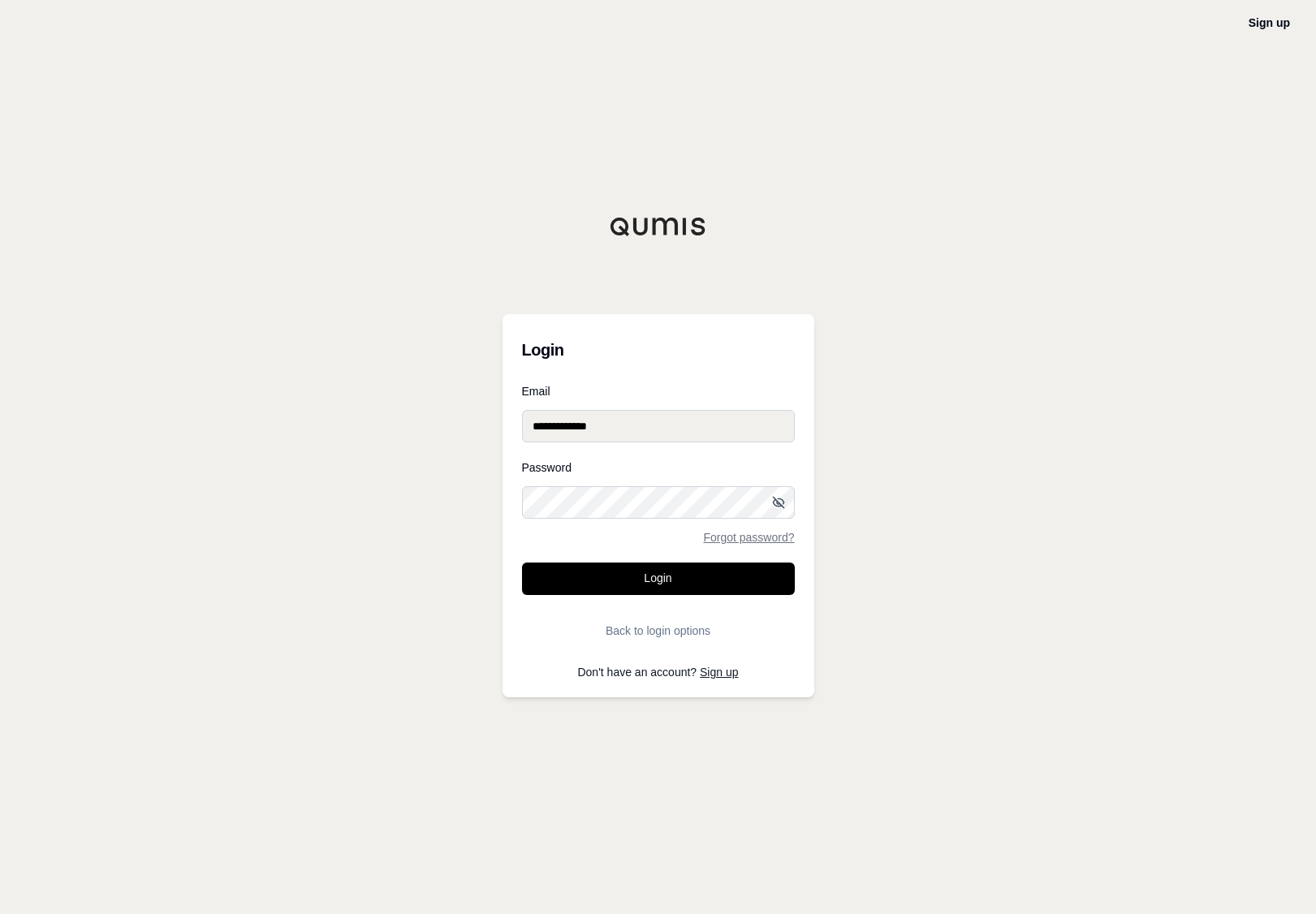
click at [628, 413] on input "**********" at bounding box center [658, 426] width 273 height 33
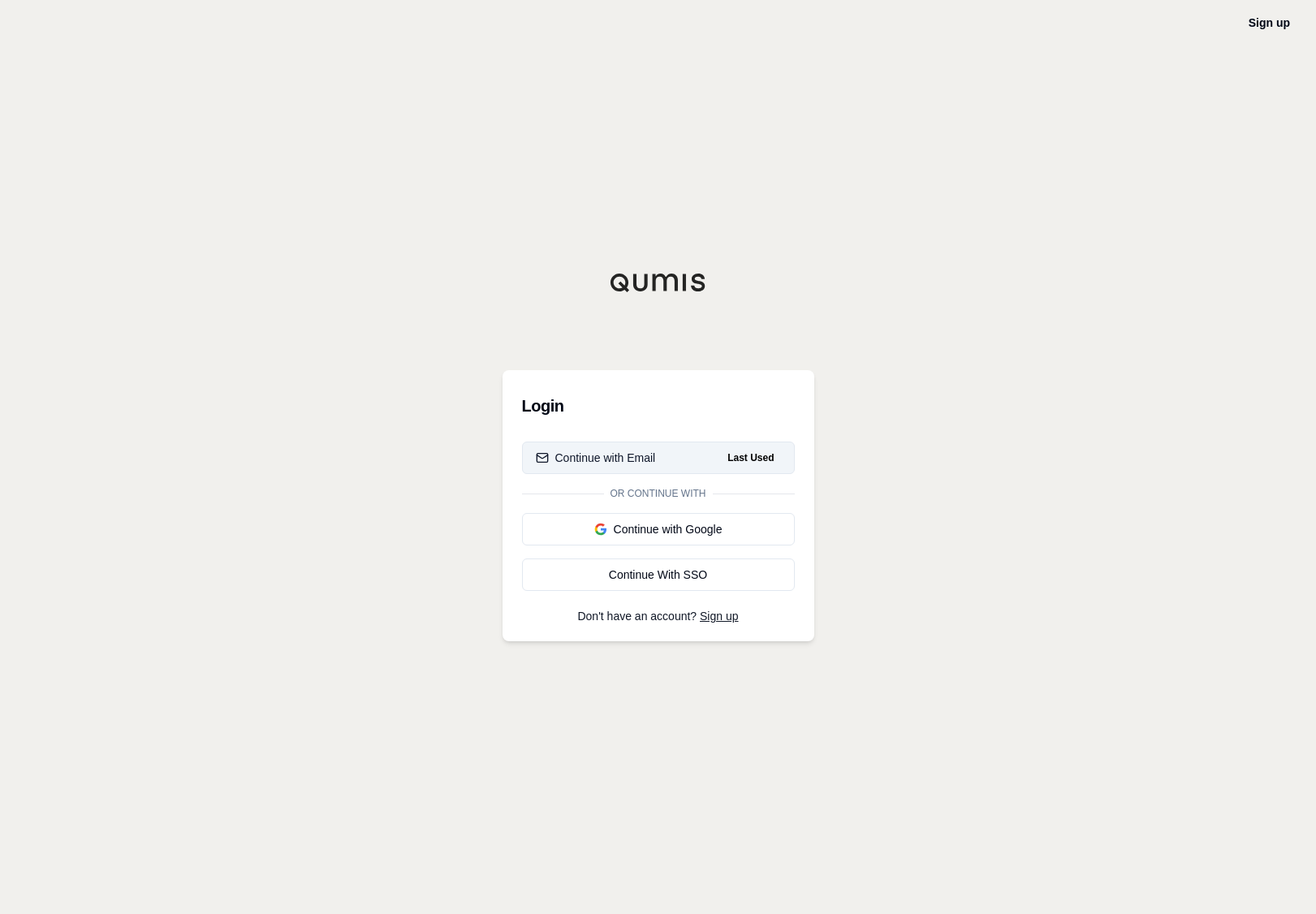
click at [718, 445] on button "Continue with Email Last Used" at bounding box center [658, 457] width 273 height 33
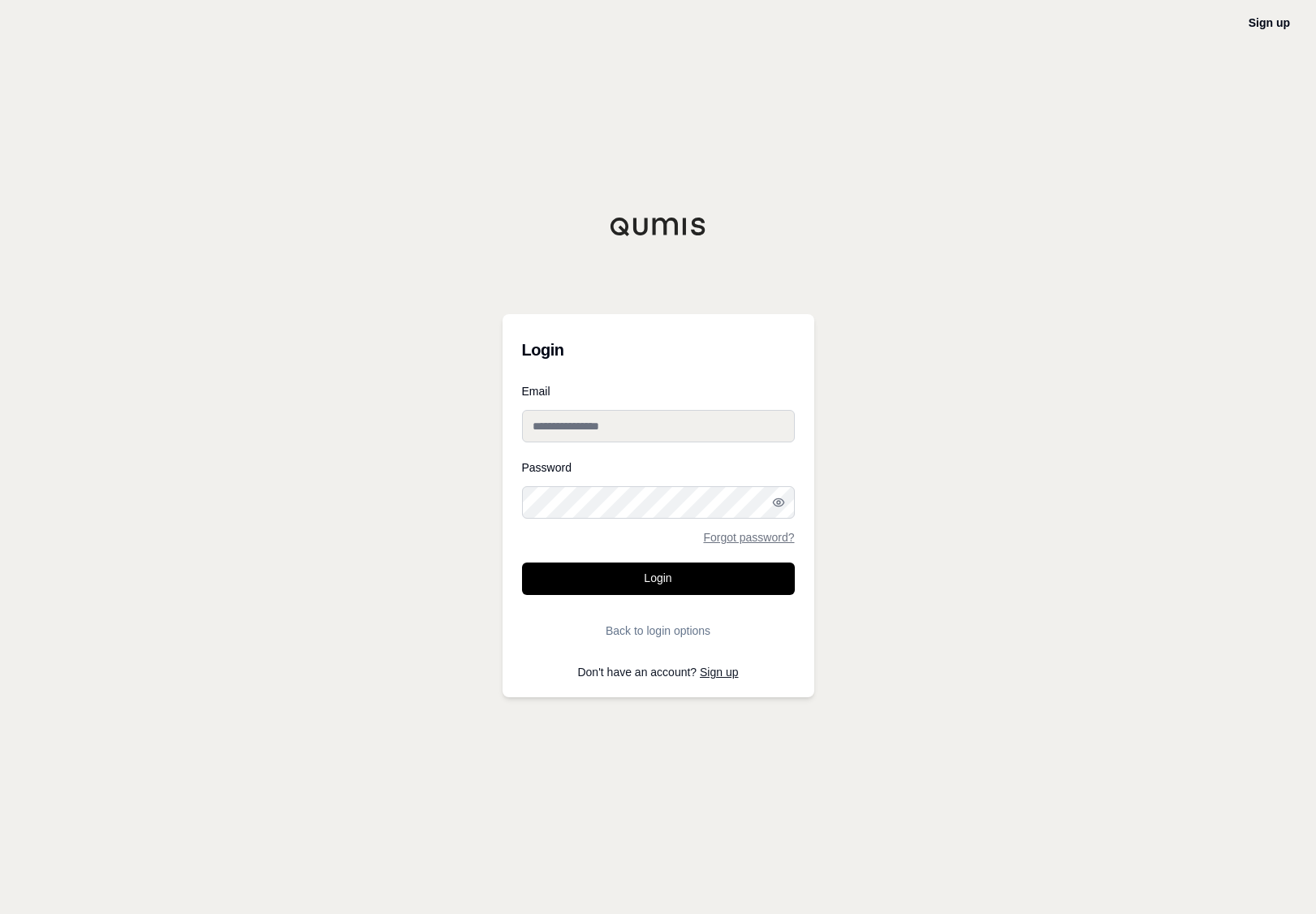
click at [671, 427] on input "Email" at bounding box center [658, 426] width 273 height 33
click at [723, 427] on input "Email" at bounding box center [658, 426] width 273 height 33
click at [888, 395] on div "Sign up Login Email Password Forgot password? Login Back to login options Don't…" at bounding box center [658, 457] width 1316 height 914
click at [779, 413] on input "Email" at bounding box center [658, 426] width 273 height 33
click at [770, 419] on input "Email" at bounding box center [658, 426] width 273 height 33
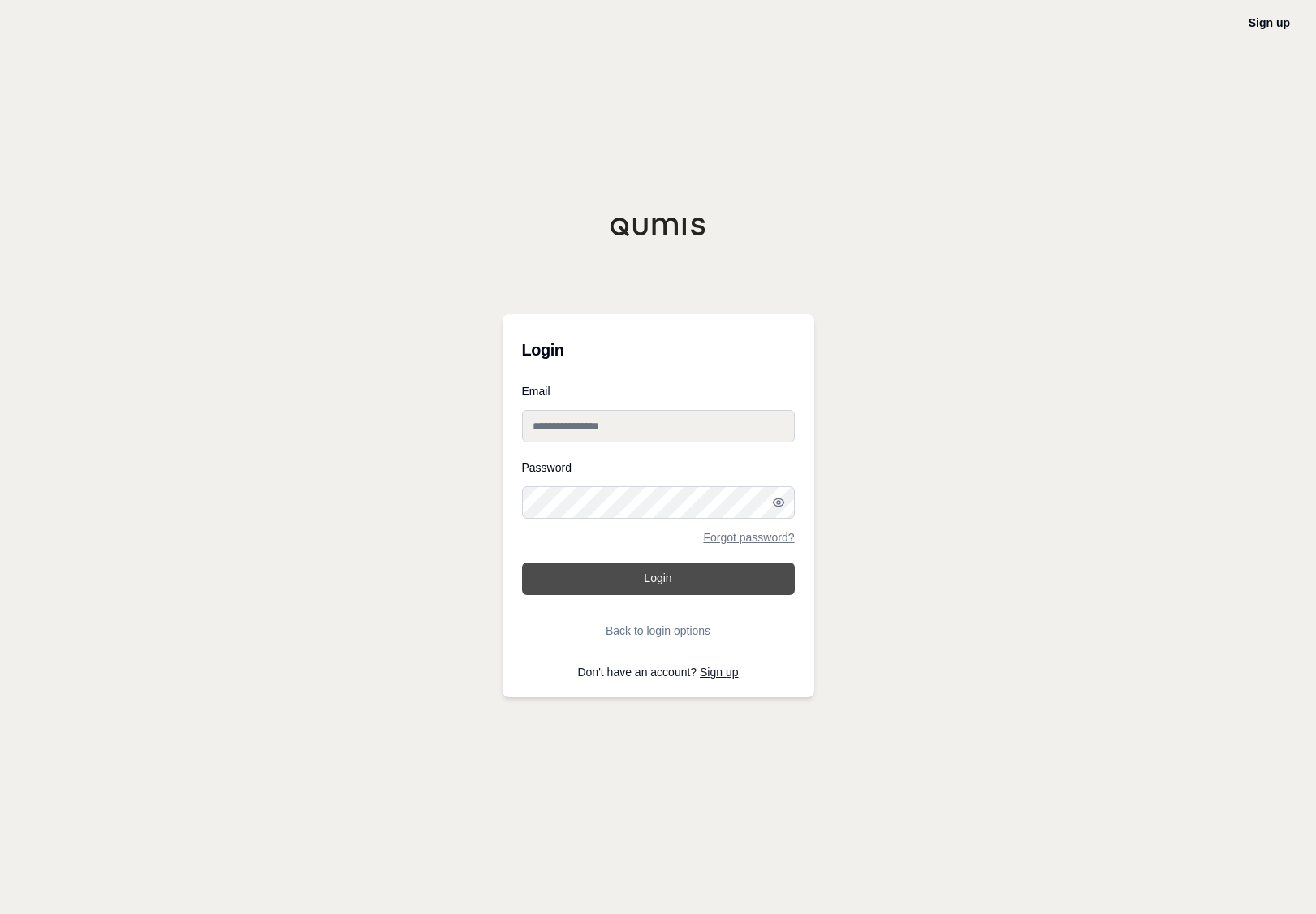
type input "**********"
click at [749, 581] on button "Login" at bounding box center [658, 578] width 273 height 33
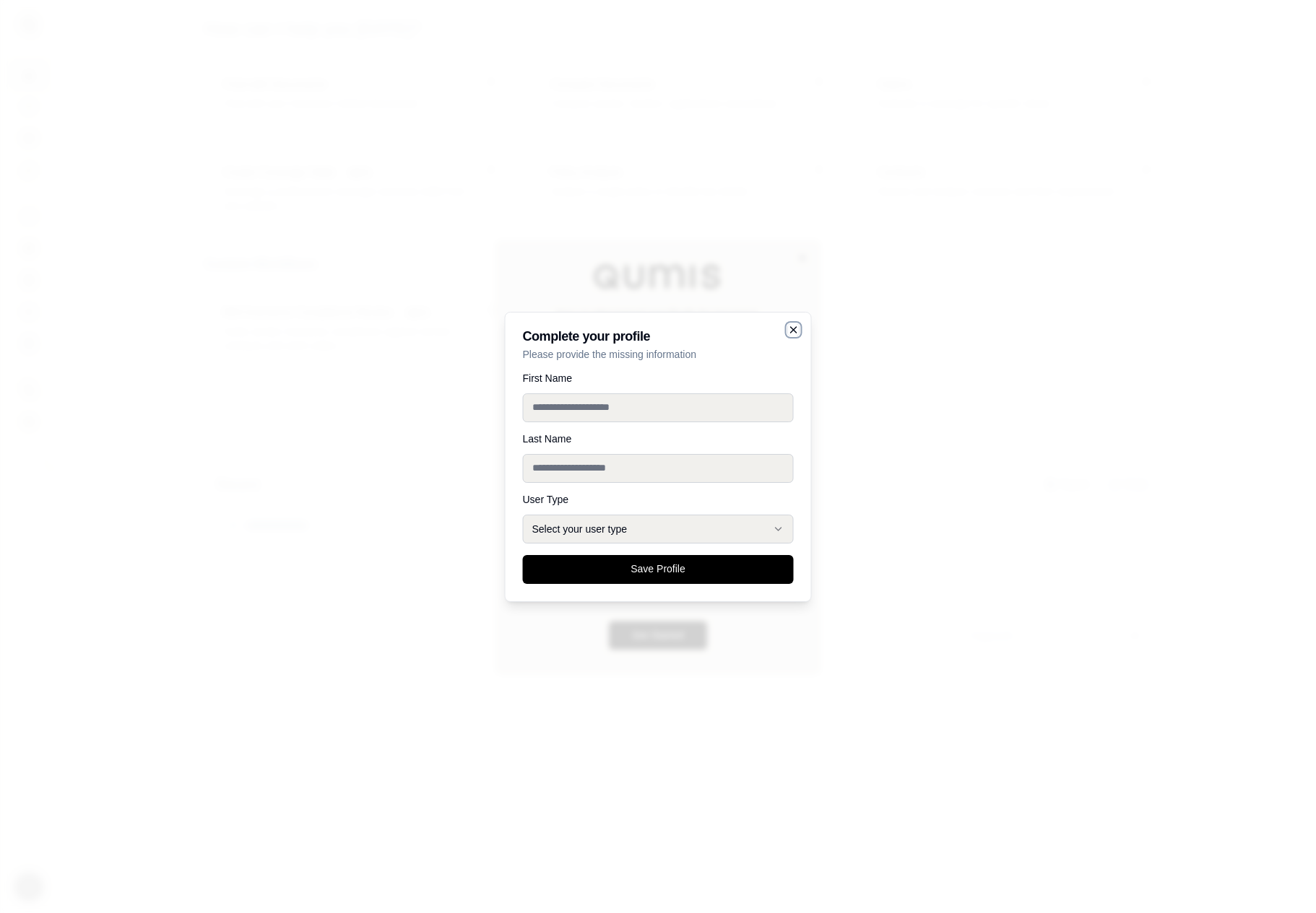
click at [794, 328] on icon "button" at bounding box center [793, 330] width 11 height 11
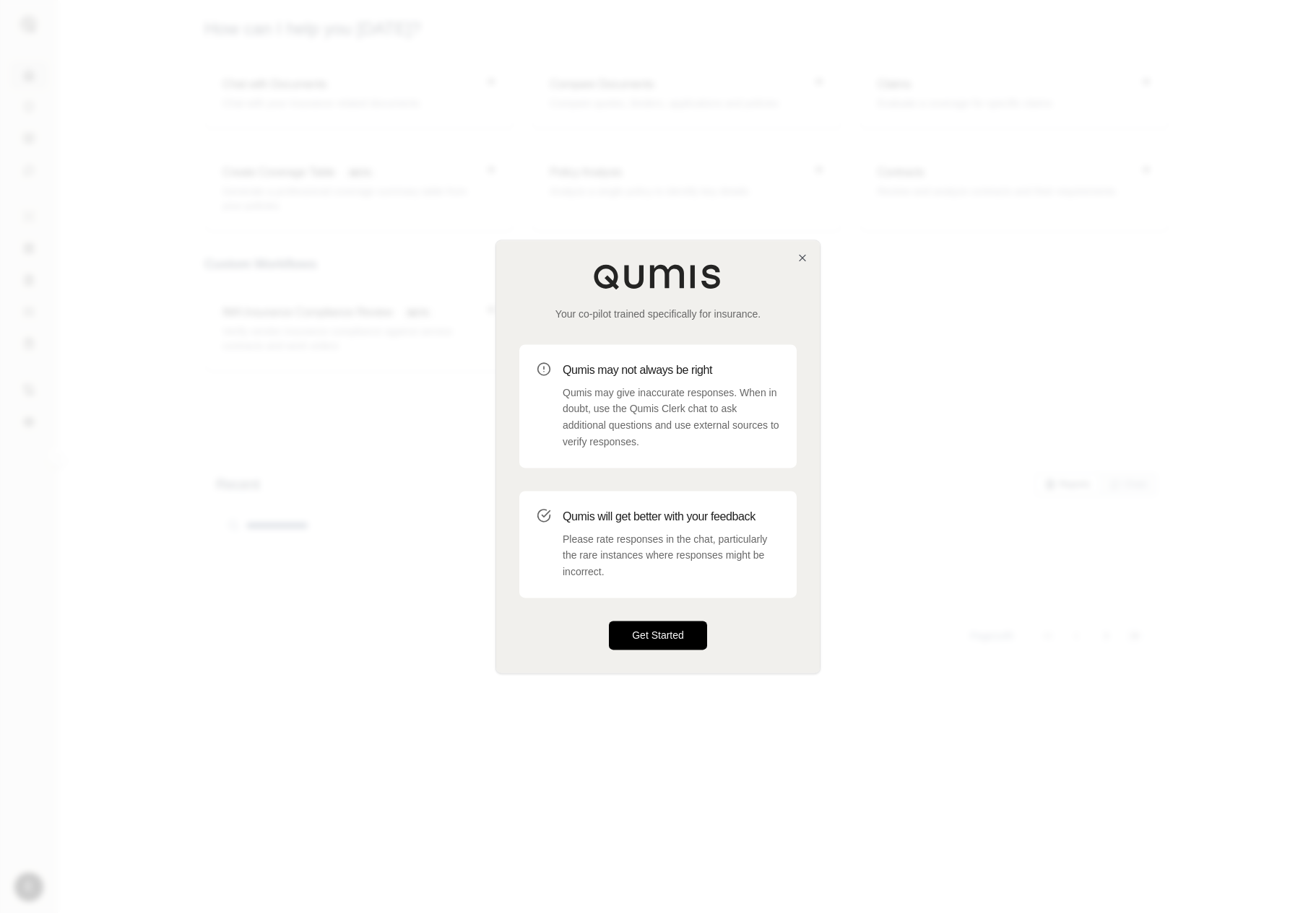
click at [674, 624] on button "Get Started" at bounding box center [658, 635] width 98 height 29
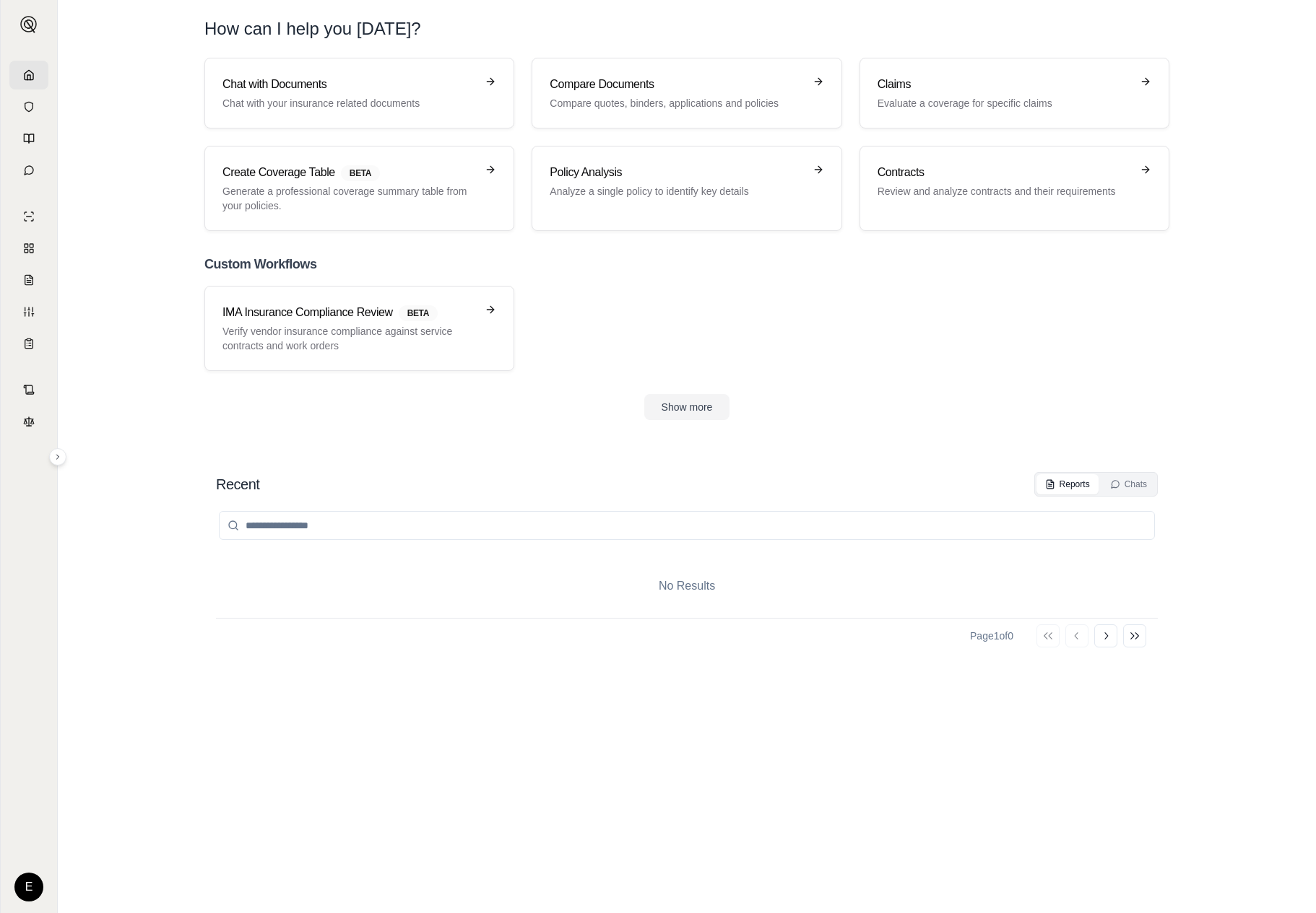
click at [537, 492] on div "Recent Reports Chats" at bounding box center [687, 484] width 942 height 25
click at [685, 412] on button "Show more" at bounding box center [687, 408] width 86 height 26
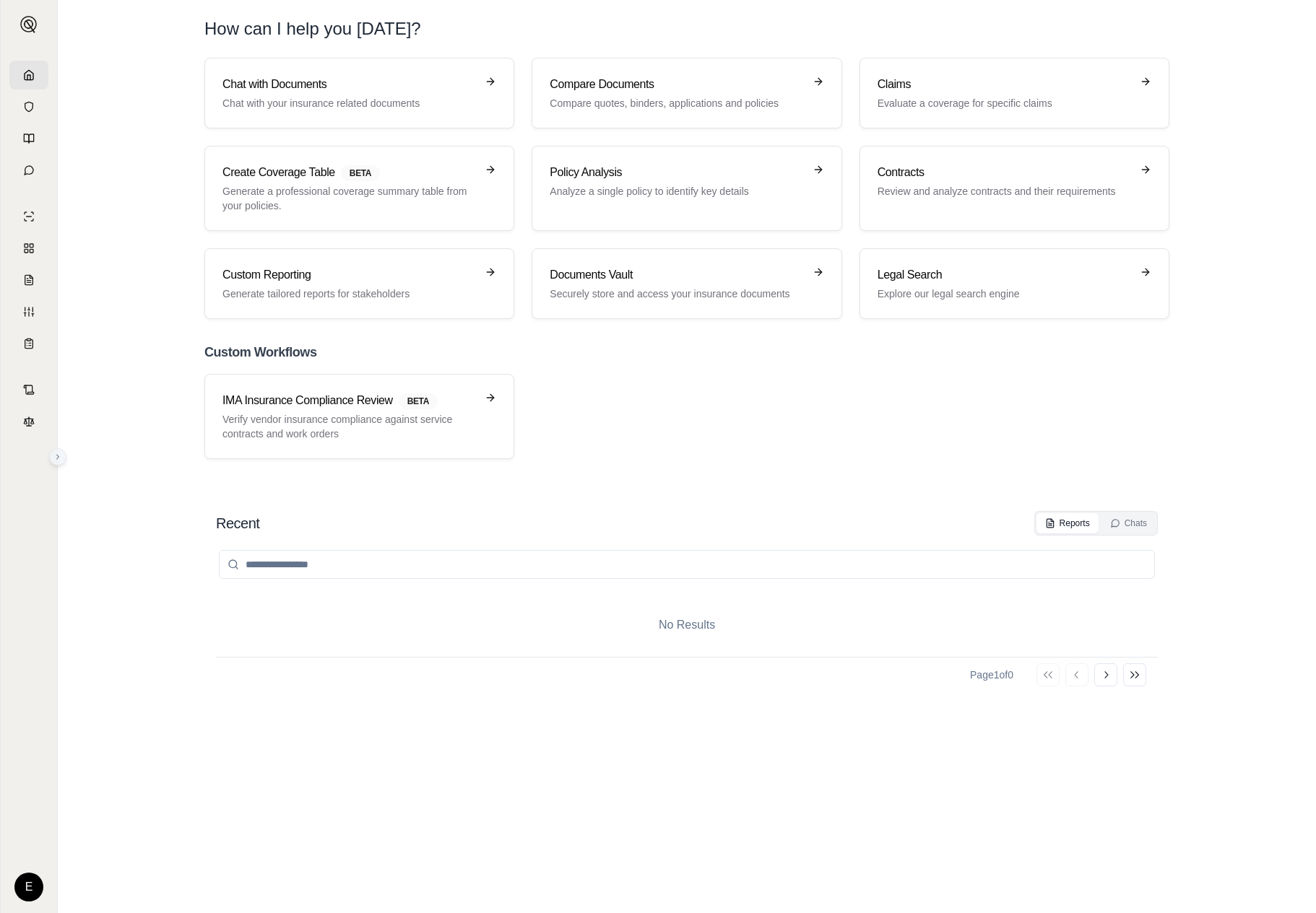
click at [60, 463] on button at bounding box center [58, 457] width 18 height 18
